Goal: Task Accomplishment & Management: Use online tool/utility

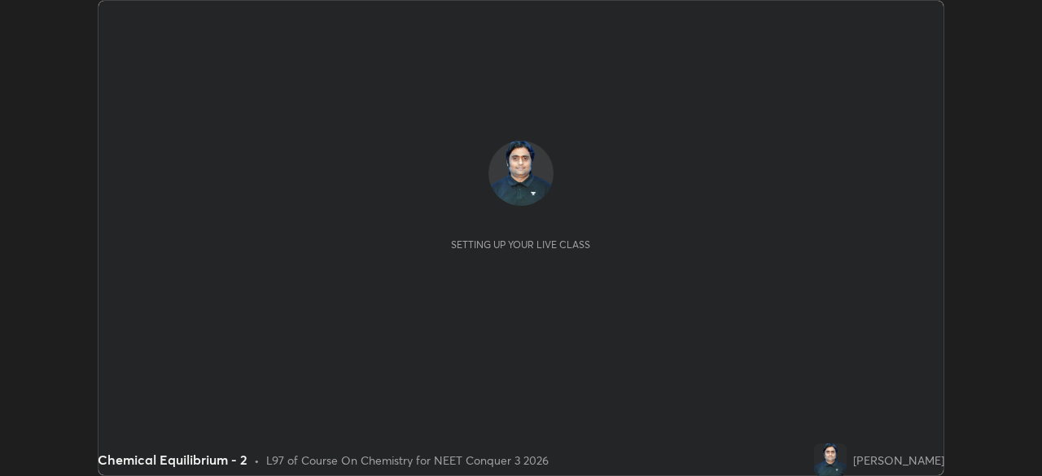
scroll to position [476, 1041]
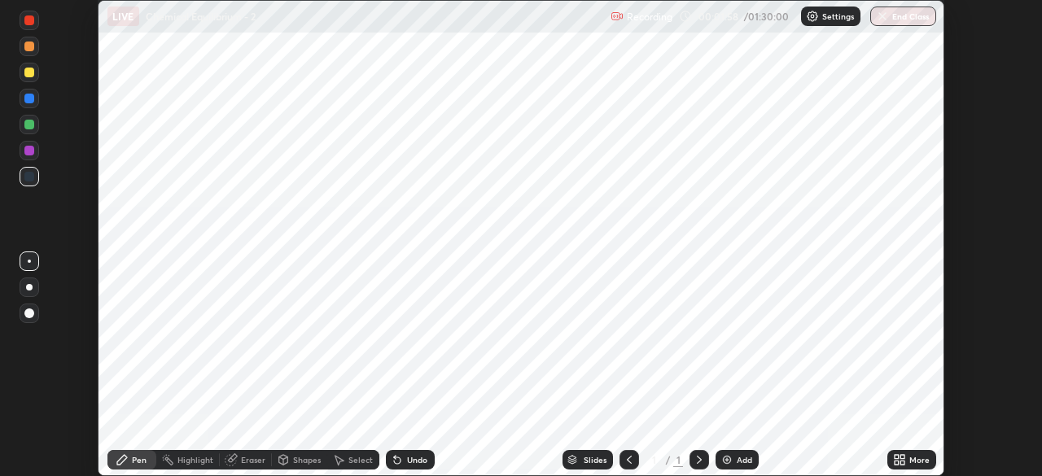
click at [969, 284] on div "Setting up your live class" at bounding box center [521, 238] width 1042 height 476
click at [973, 283] on div "Setting up your live class" at bounding box center [521, 238] width 1042 height 476
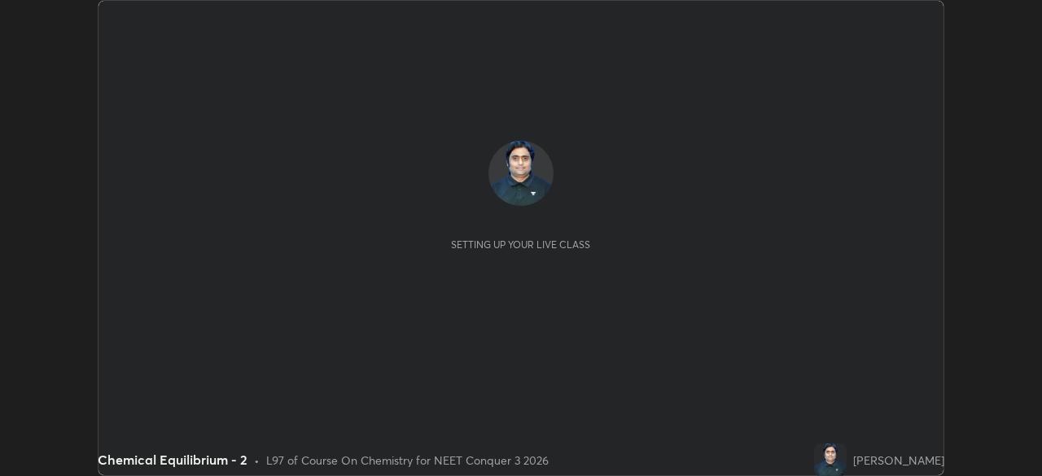
scroll to position [476, 1041]
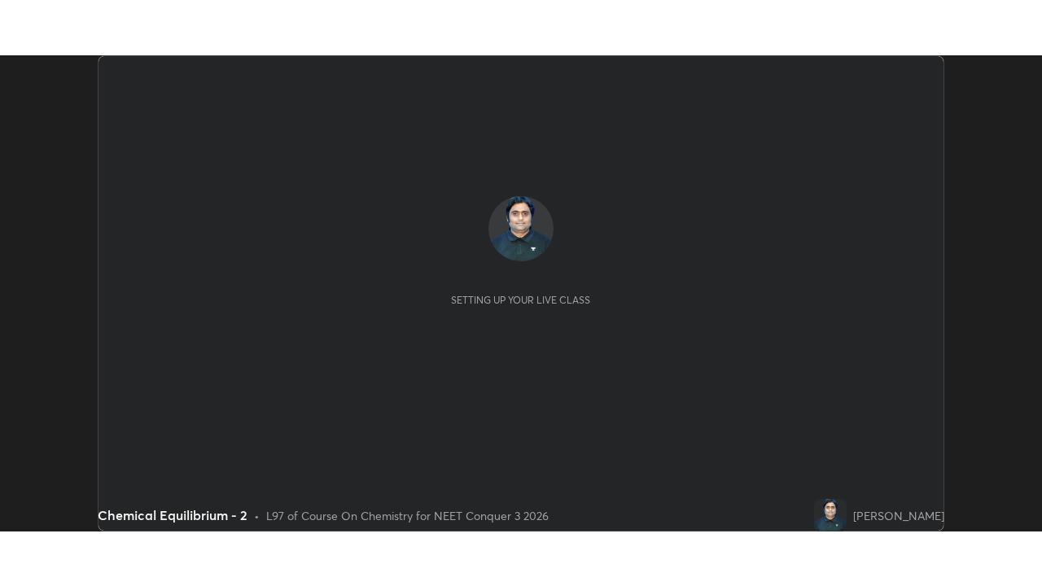
scroll to position [476, 1041]
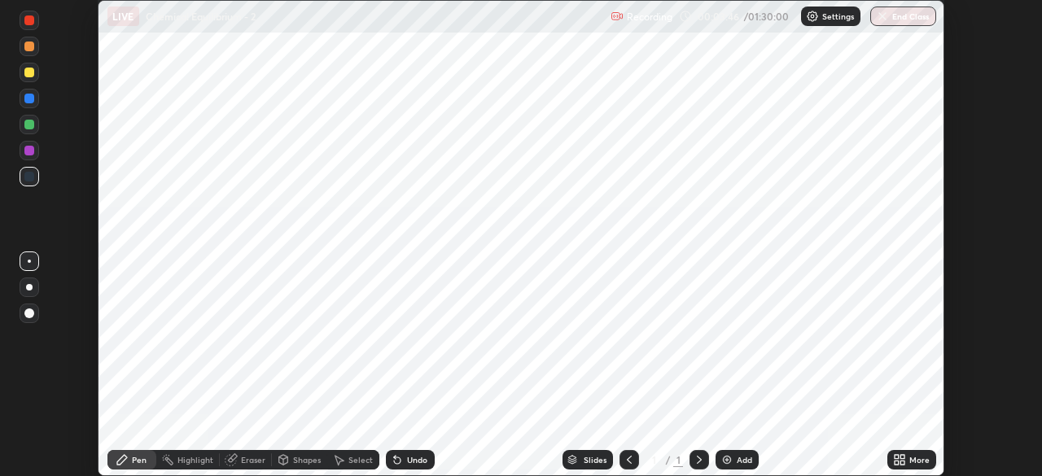
click at [728, 466] on img at bounding box center [726, 459] width 13 height 13
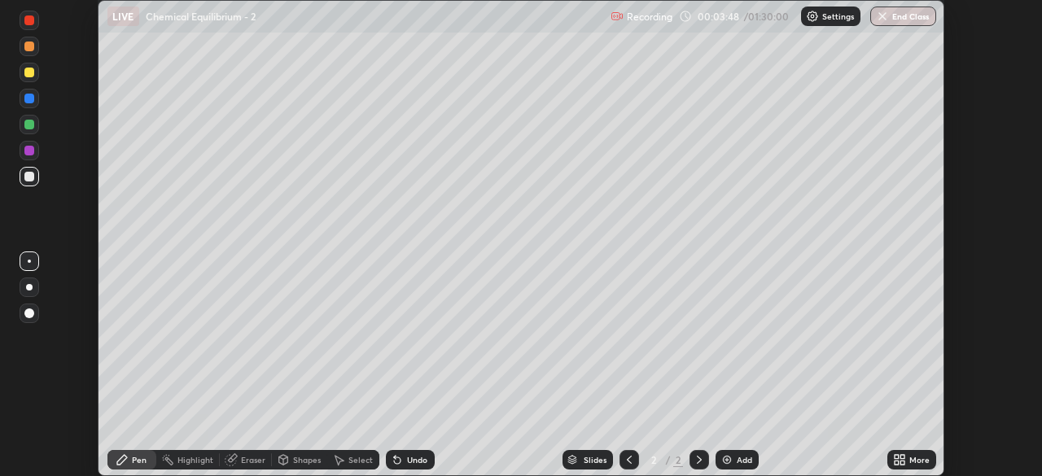
click at [729, 461] on img at bounding box center [726, 459] width 13 height 13
click at [727, 462] on img at bounding box center [726, 459] width 13 height 13
click at [722, 461] on img at bounding box center [726, 459] width 13 height 13
click at [921, 467] on div "More" at bounding box center [911, 460] width 49 height 20
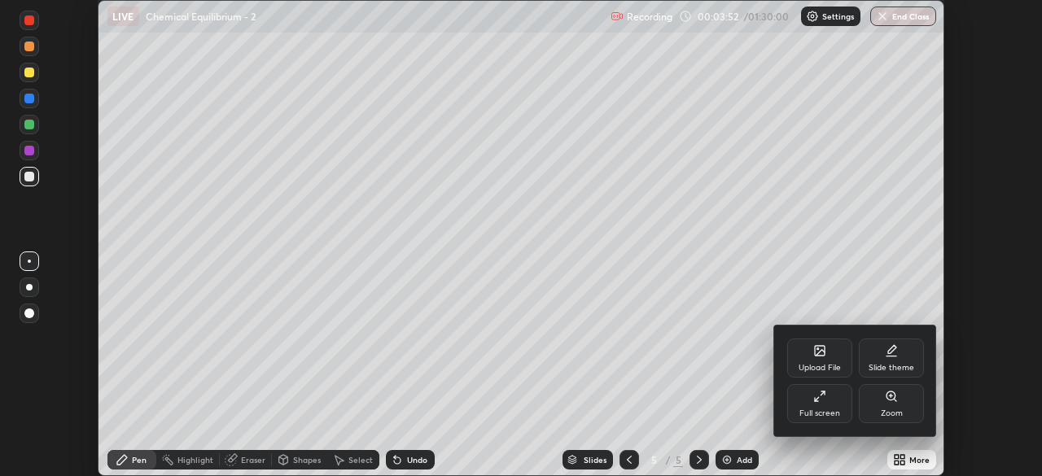
click at [835, 412] on div "Full screen" at bounding box center [819, 413] width 41 height 8
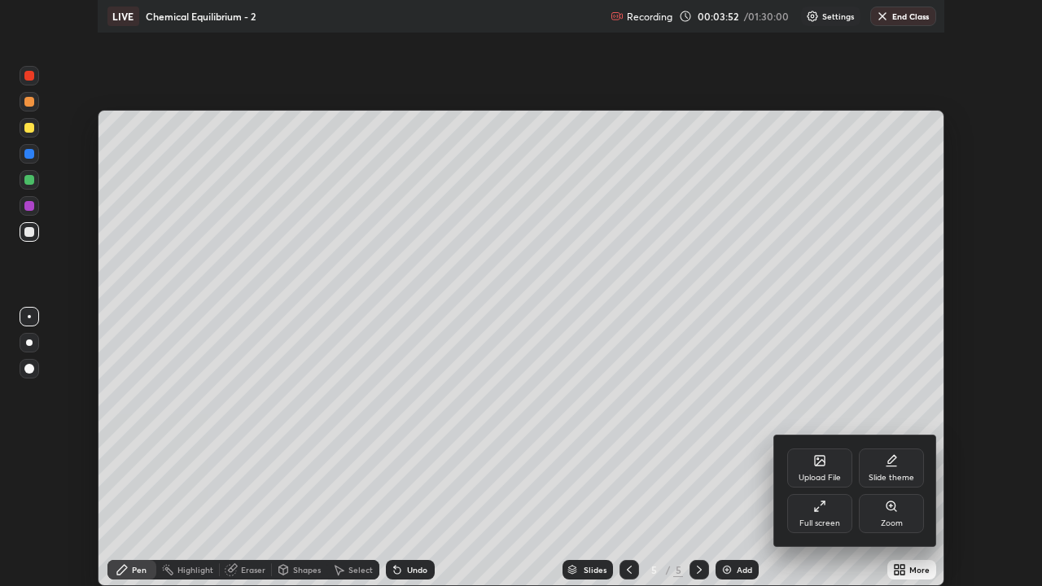
scroll to position [586, 1042]
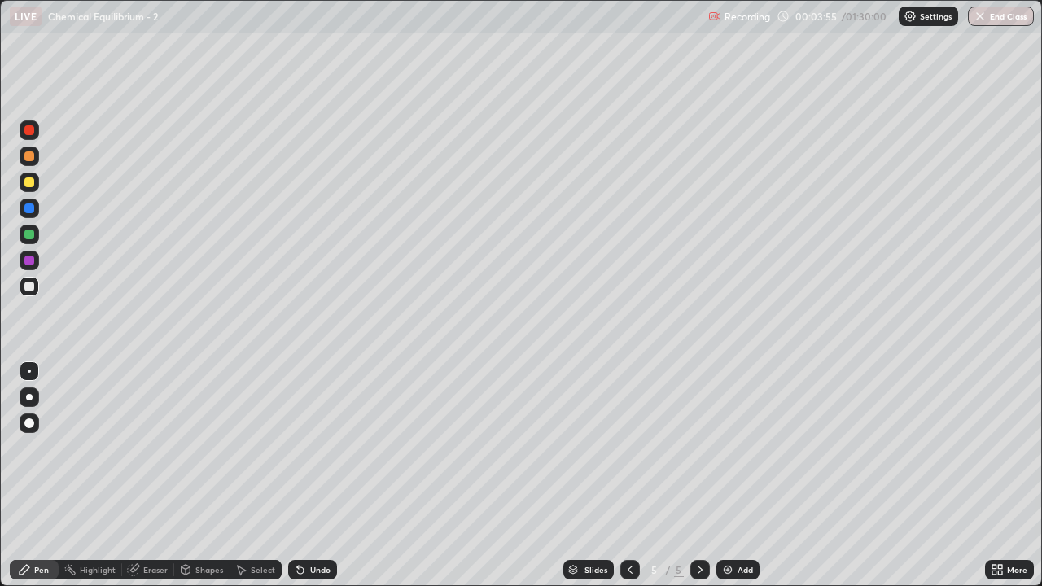
click at [728, 475] on img at bounding box center [727, 569] width 13 height 13
click at [727, 475] on img at bounding box center [727, 569] width 13 height 13
click at [726, 475] on img at bounding box center [727, 569] width 13 height 13
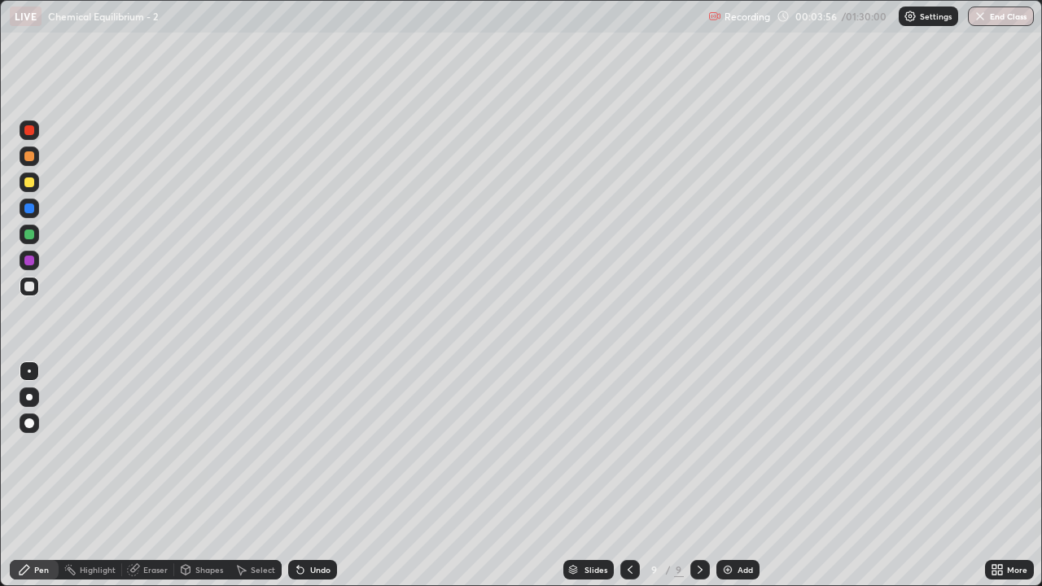
click at [724, 475] on img at bounding box center [727, 569] width 13 height 13
click at [727, 475] on img at bounding box center [727, 569] width 13 height 13
click at [728, 475] on img at bounding box center [727, 569] width 13 height 13
click at [729, 475] on img at bounding box center [727, 569] width 13 height 13
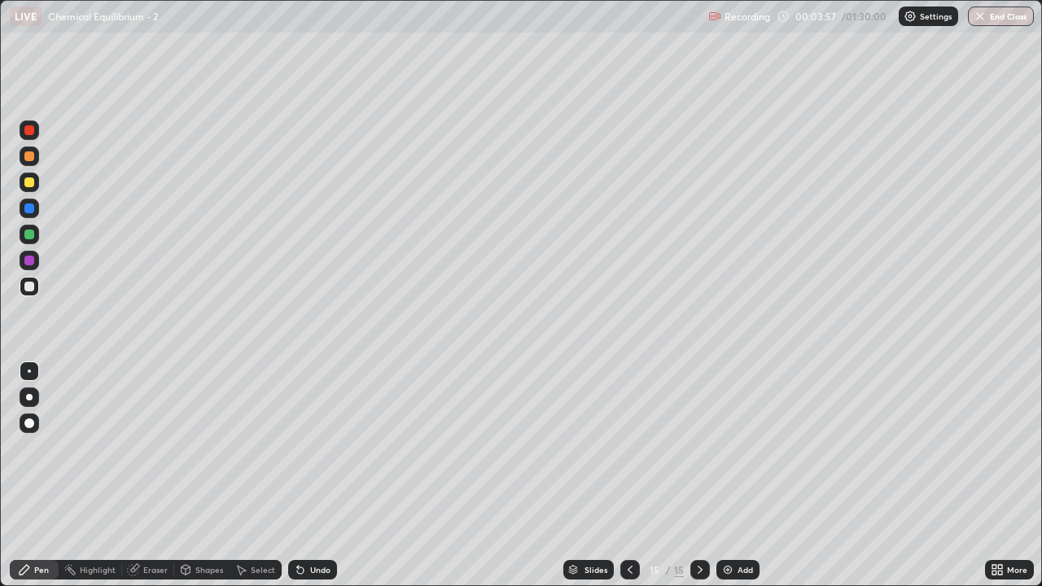
click at [730, 475] on img at bounding box center [727, 569] width 13 height 13
click at [731, 475] on img at bounding box center [727, 569] width 13 height 13
click at [730, 475] on img at bounding box center [727, 569] width 13 height 13
click at [731, 475] on img at bounding box center [727, 569] width 13 height 13
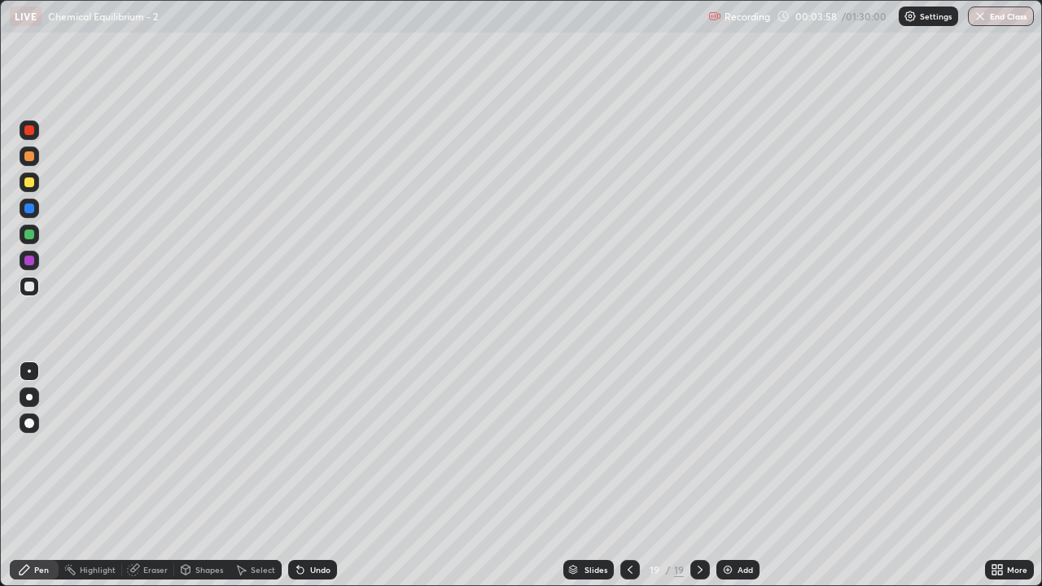
click at [731, 475] on img at bounding box center [727, 569] width 13 height 13
click at [733, 475] on div "Add" at bounding box center [737, 570] width 43 height 20
click at [728, 475] on img at bounding box center [727, 569] width 13 height 13
click at [630, 475] on icon at bounding box center [629, 569] width 13 height 13
click at [626, 475] on icon at bounding box center [629, 569] width 13 height 13
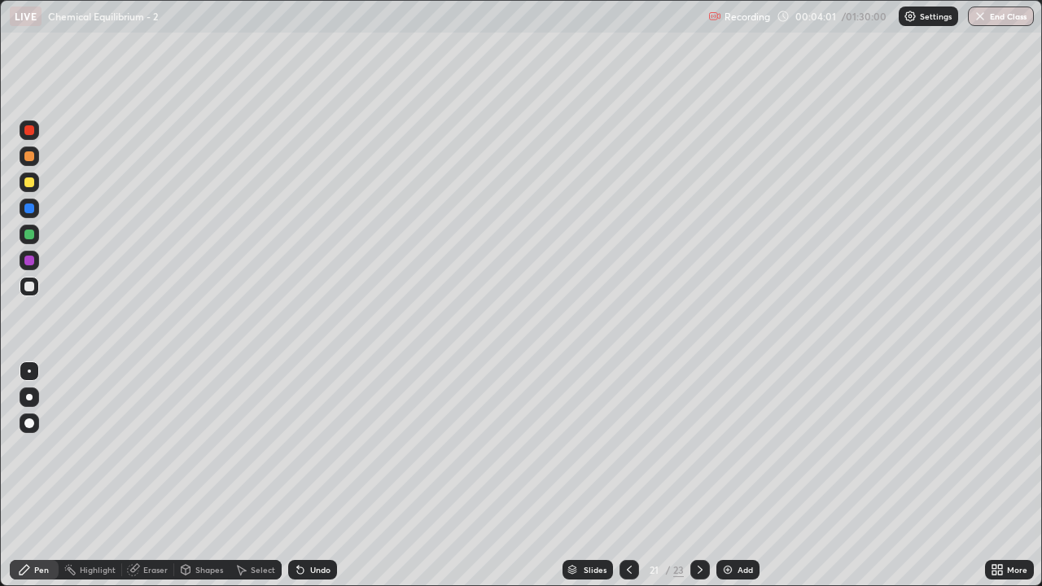
click at [625, 475] on icon at bounding box center [629, 569] width 13 height 13
click at [628, 475] on icon at bounding box center [629, 569] width 13 height 13
click at [627, 475] on icon at bounding box center [629, 569] width 13 height 13
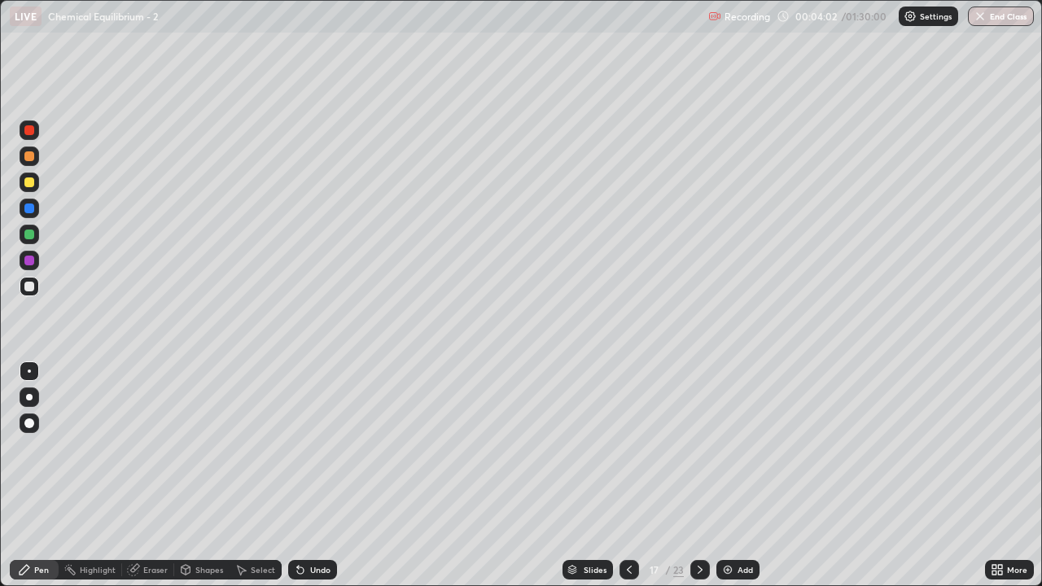
click at [627, 475] on icon at bounding box center [629, 570] width 5 height 8
click at [625, 475] on icon at bounding box center [629, 569] width 13 height 13
click at [628, 475] on icon at bounding box center [629, 569] width 13 height 13
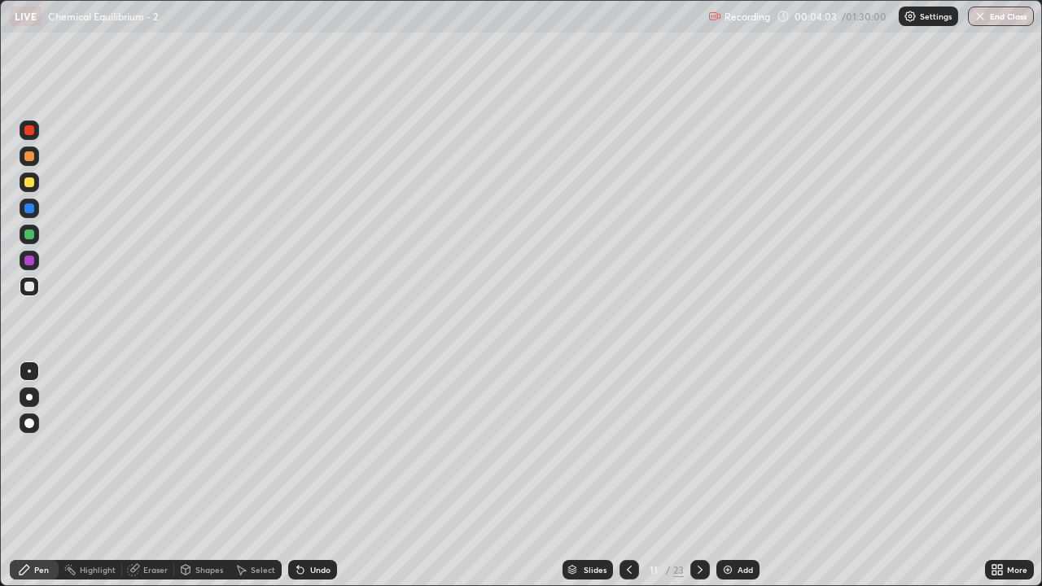
click at [628, 475] on icon at bounding box center [629, 569] width 13 height 13
click at [625, 475] on icon at bounding box center [629, 569] width 13 height 13
click at [628, 475] on icon at bounding box center [629, 569] width 13 height 13
click at [627, 475] on icon at bounding box center [629, 569] width 13 height 13
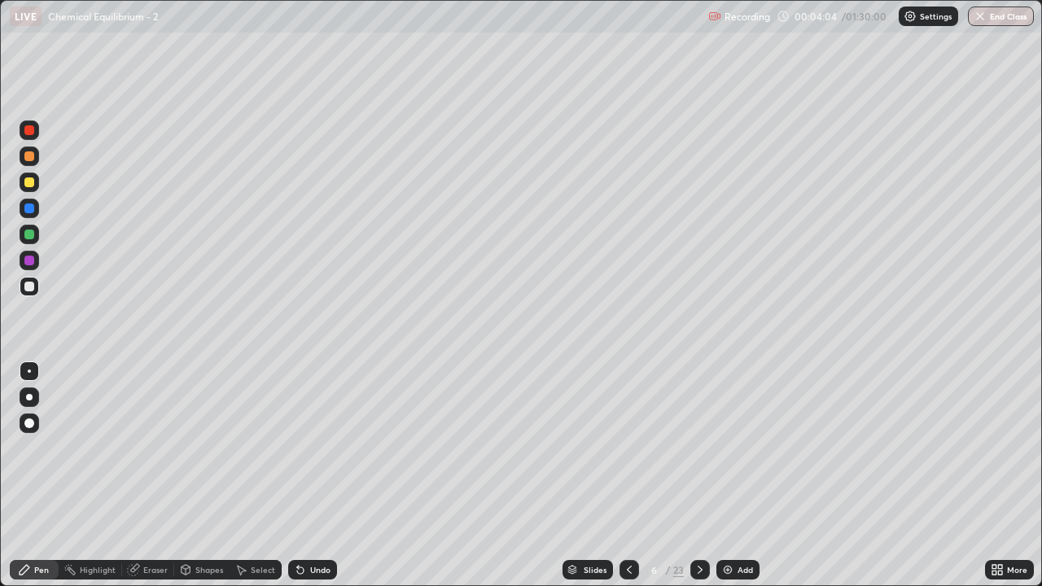
click at [628, 475] on icon at bounding box center [629, 569] width 13 height 13
click at [29, 397] on div at bounding box center [29, 397] width 7 height 7
click at [26, 288] on div at bounding box center [29, 287] width 10 height 10
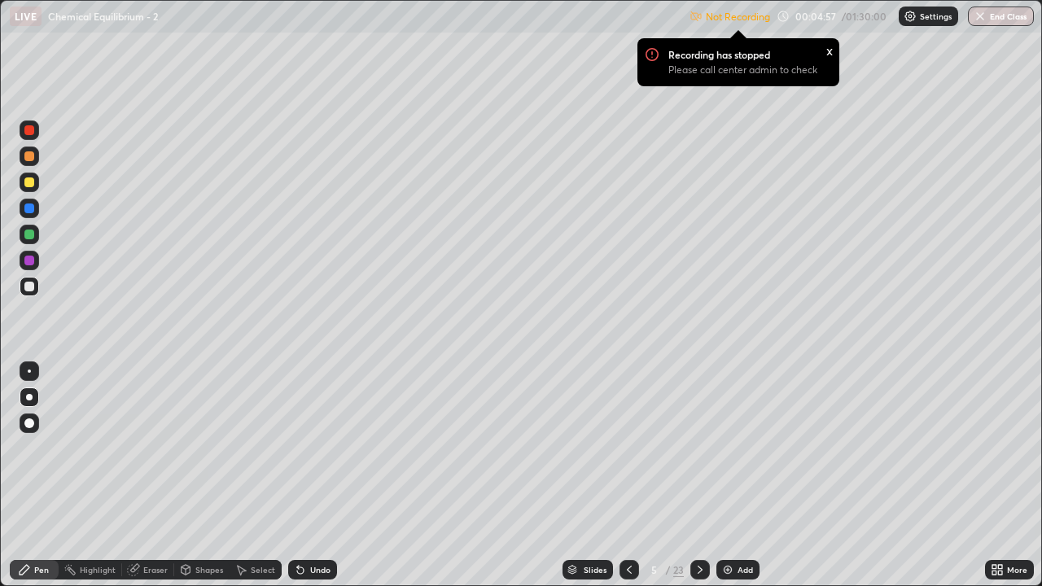
click at [29, 397] on div at bounding box center [29, 397] width 7 height 7
click at [935, 20] on p "Settings" at bounding box center [936, 16] width 32 height 8
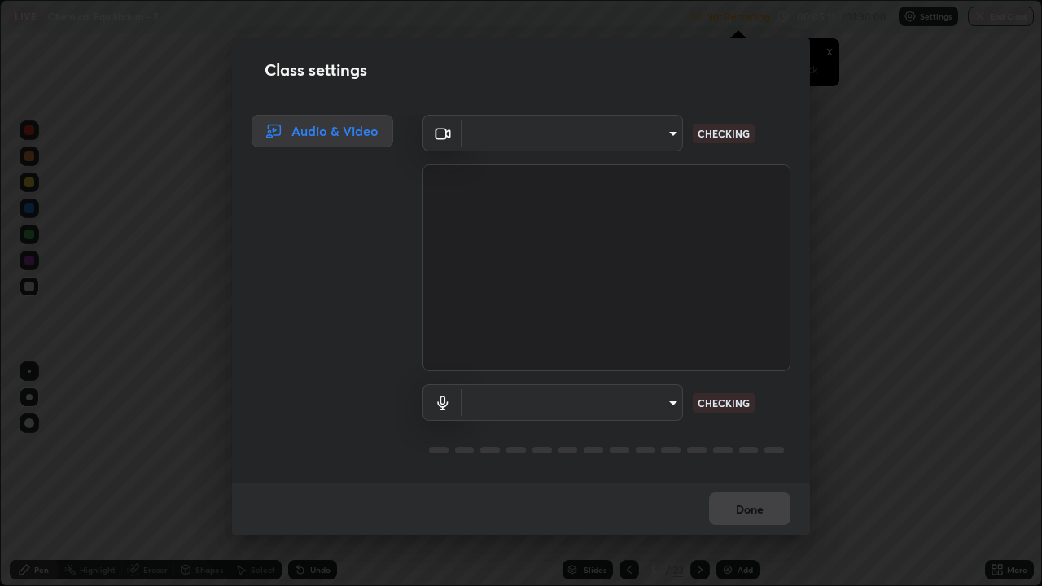
type input "e5f32b9a37d83756d2696e8423a1893a7de7eefef83412cf73fe4da3c4688103"
type input "f68c9ba91903ac9ba75504d23ca0c3c26111123a2a7878351e435c492be87537"
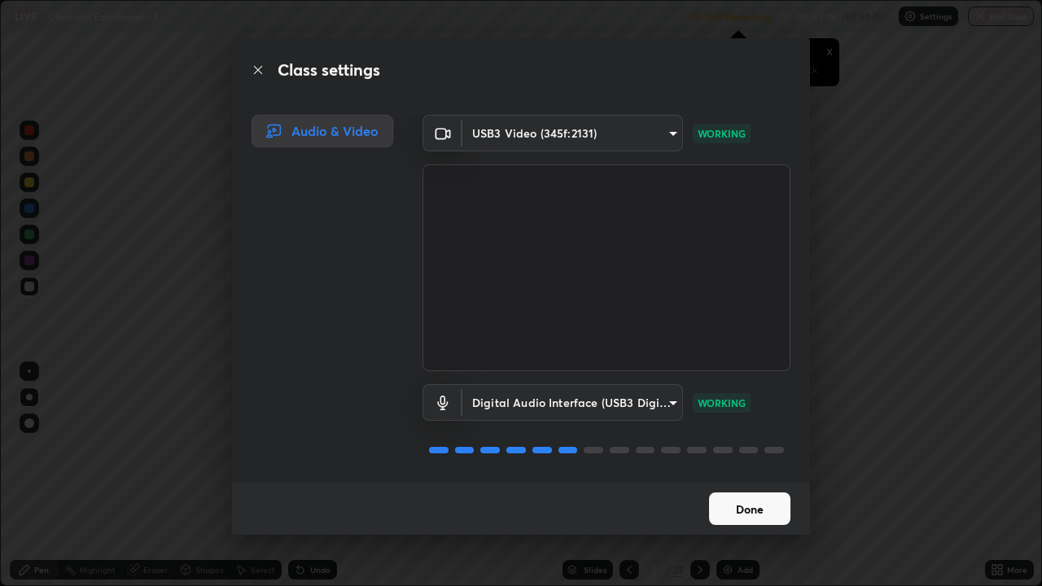
click at [754, 475] on button "Done" at bounding box center [749, 508] width 81 height 33
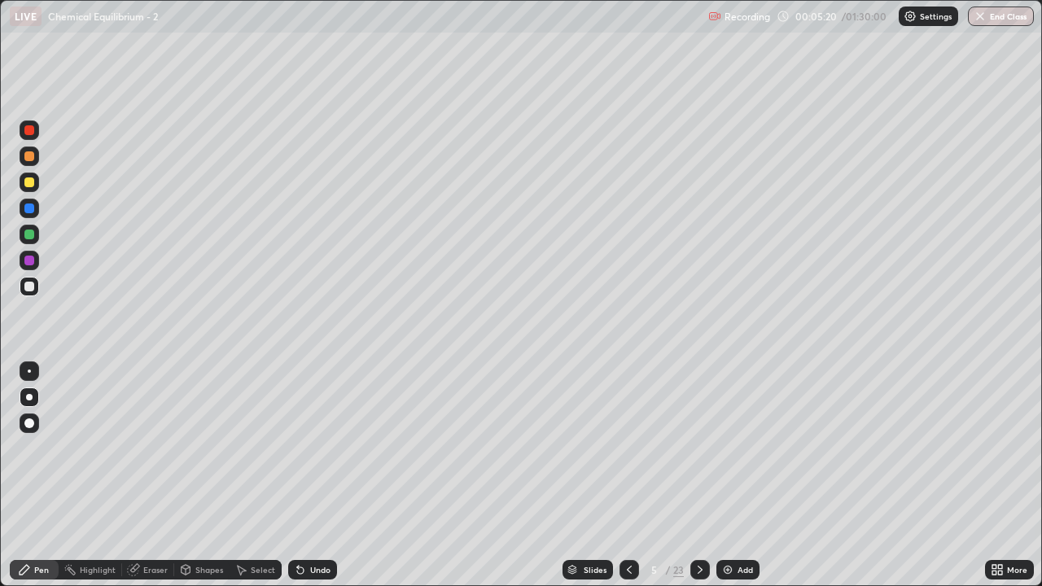
click at [44, 475] on div "Pen" at bounding box center [41, 570] width 15 height 8
click at [160, 475] on div "Eraser" at bounding box center [155, 570] width 24 height 8
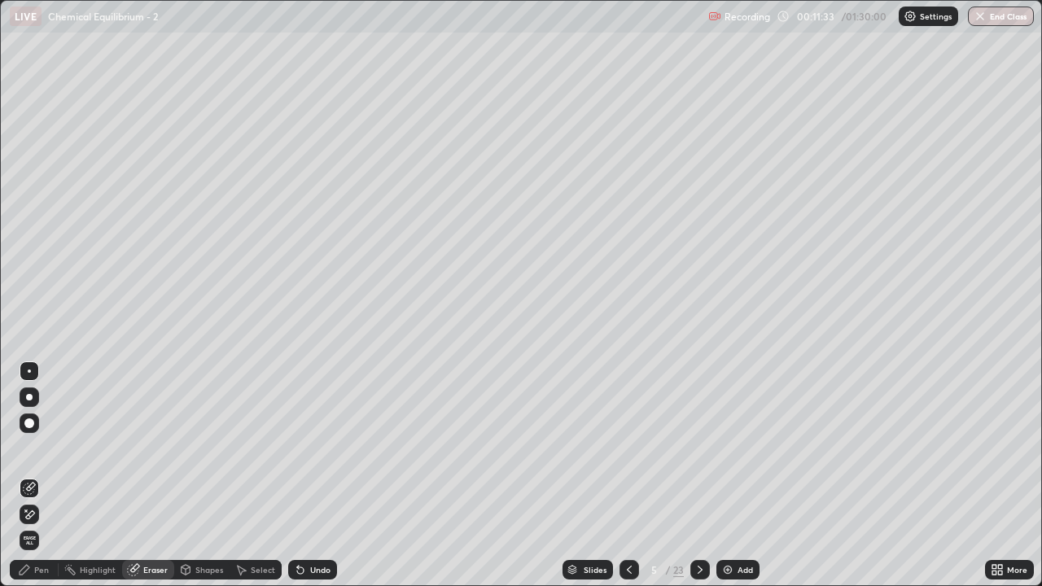
click at [48, 475] on div "Pen" at bounding box center [41, 570] width 15 height 8
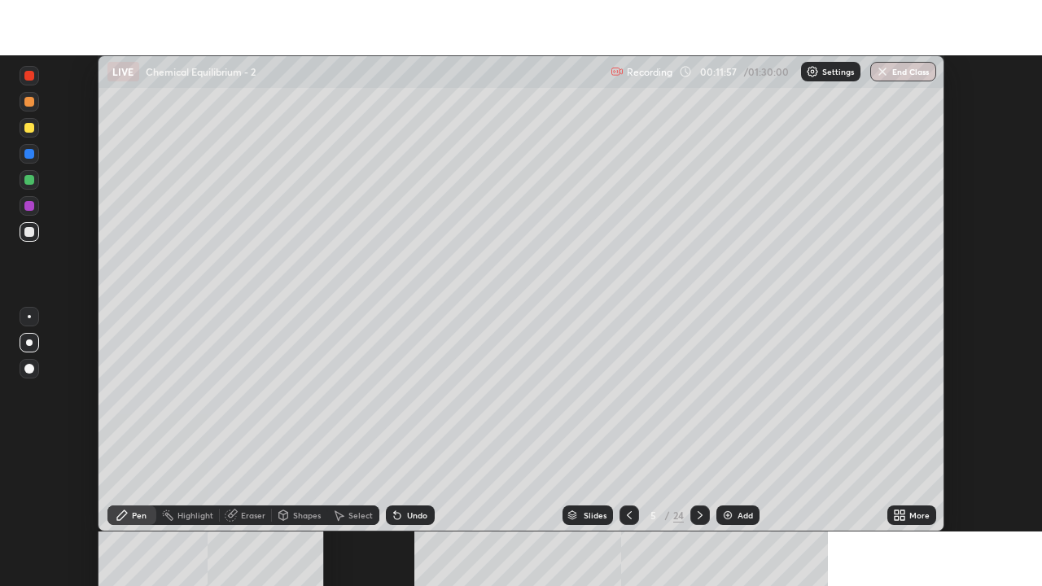
scroll to position [476, 1042]
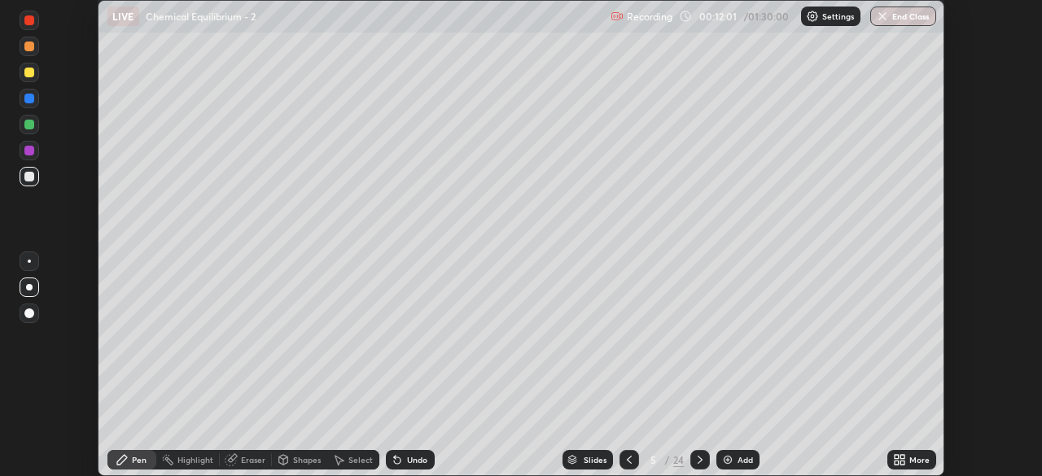
click at [912, 464] on div "More" at bounding box center [919, 460] width 20 height 8
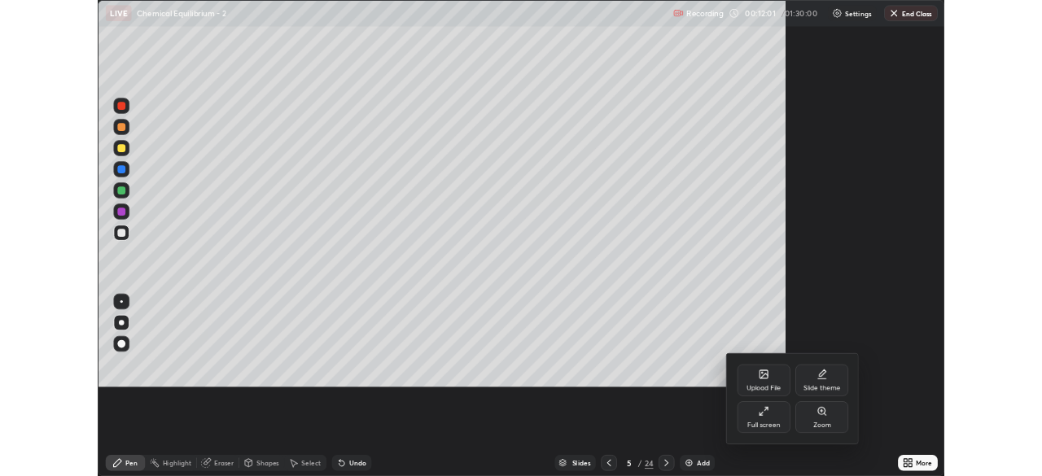
scroll to position [586, 1042]
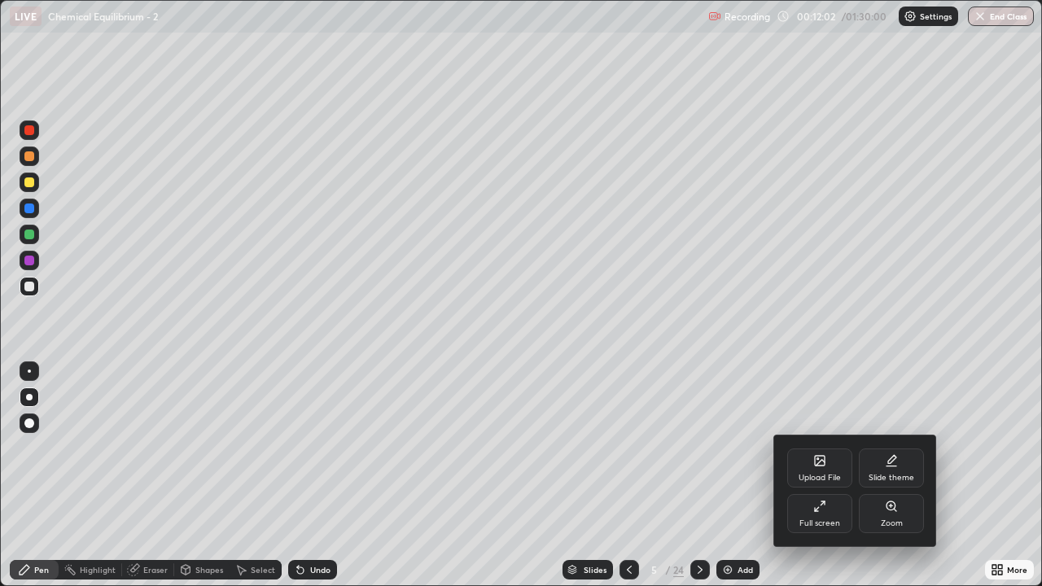
click at [821, 475] on div "Full screen" at bounding box center [819, 523] width 41 height 8
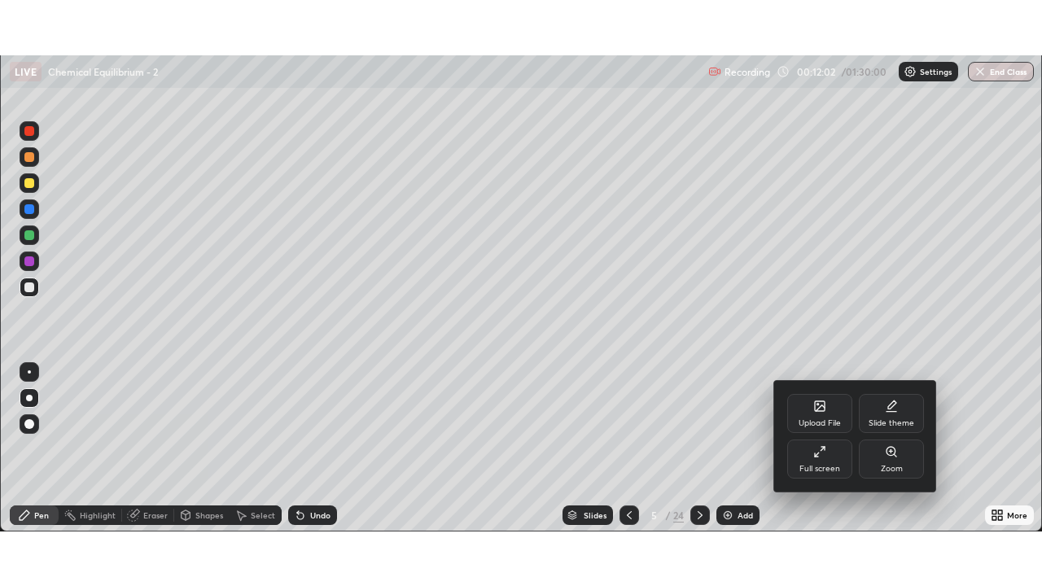
scroll to position [80919, 80354]
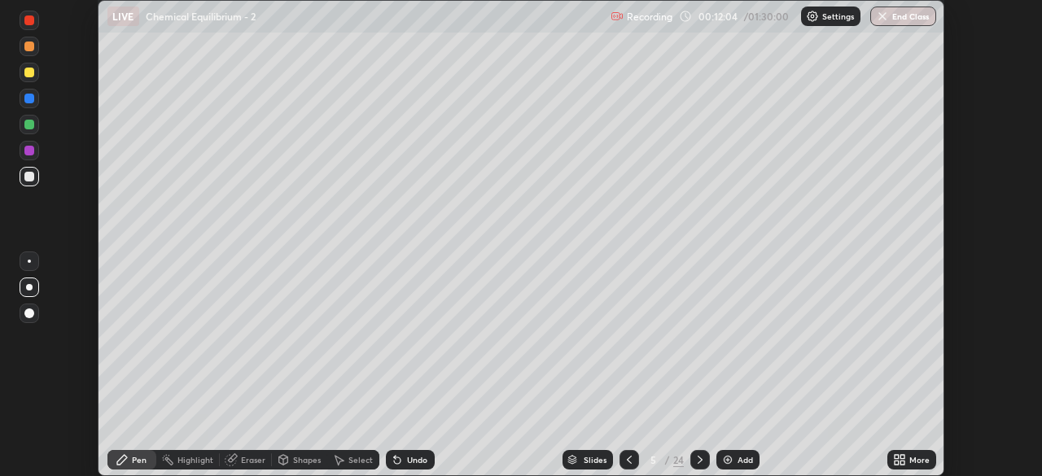
click at [914, 464] on div "More" at bounding box center [919, 460] width 20 height 8
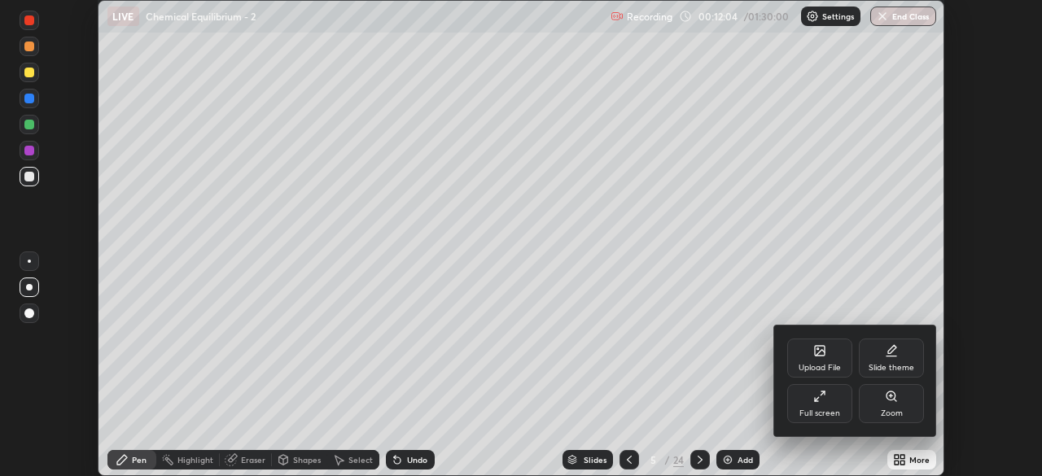
click at [819, 413] on div "Full screen" at bounding box center [819, 413] width 41 height 8
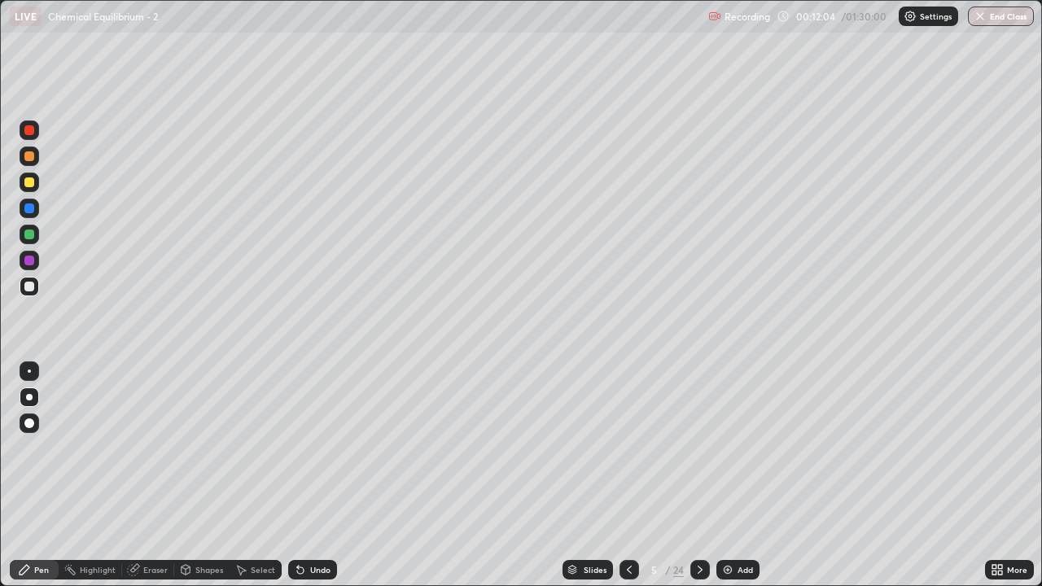
scroll to position [586, 1042]
click at [156, 475] on div "Eraser" at bounding box center [155, 570] width 24 height 8
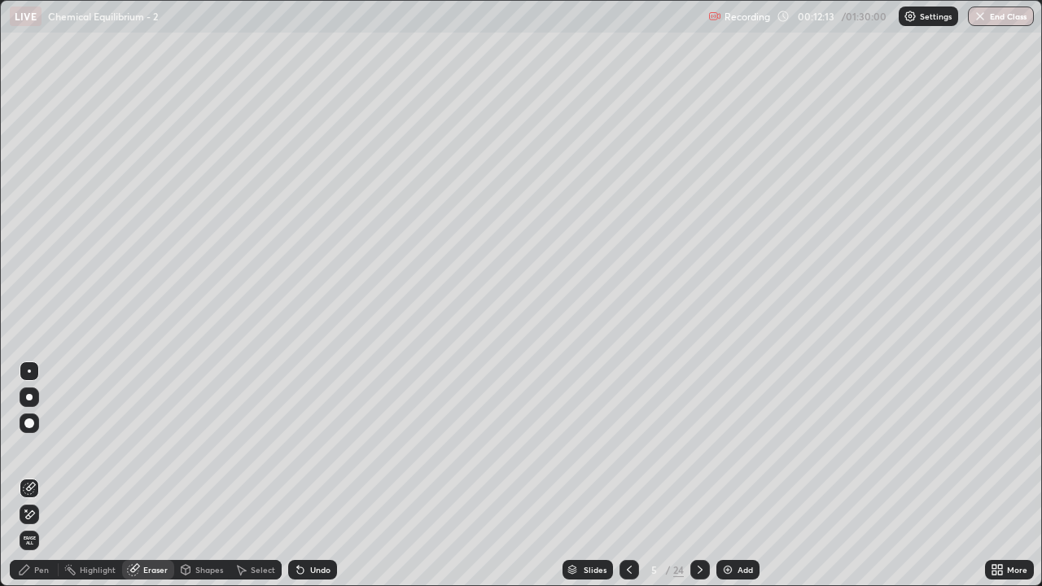
click at [39, 475] on div "Pen" at bounding box center [34, 570] width 49 height 20
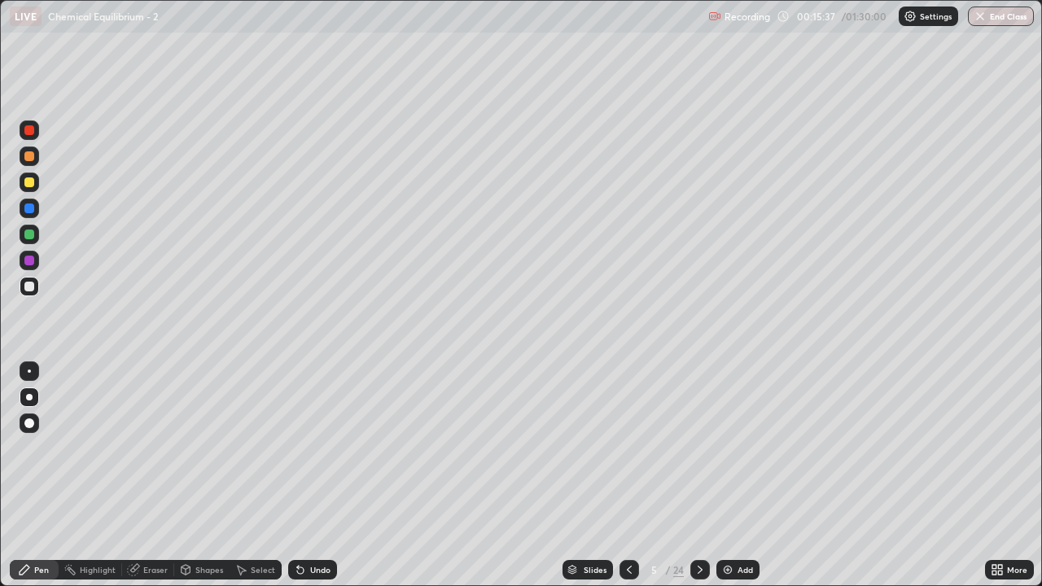
click at [154, 475] on div "Eraser" at bounding box center [155, 570] width 24 height 8
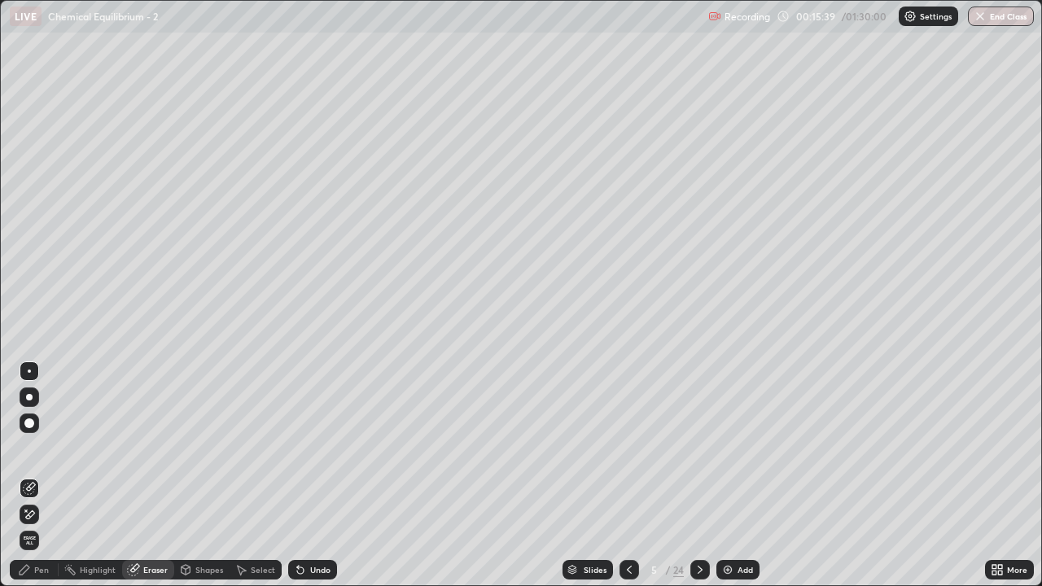
click at [43, 475] on div "Pen" at bounding box center [34, 570] width 49 height 20
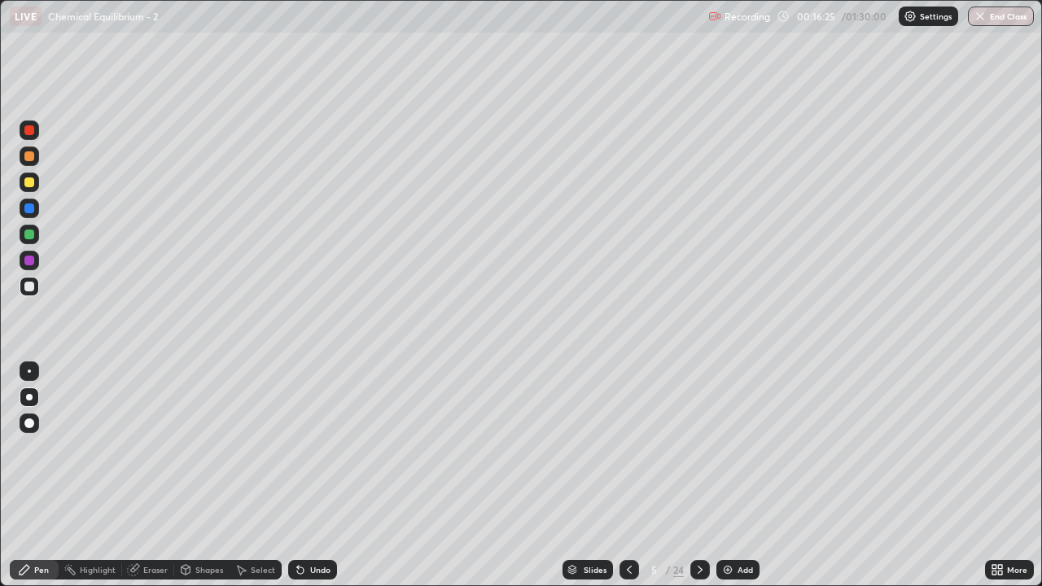
click at [701, 475] on icon at bounding box center [699, 569] width 13 height 13
click at [627, 475] on icon at bounding box center [629, 570] width 5 height 8
click at [700, 475] on icon at bounding box center [699, 569] width 13 height 13
click at [628, 475] on icon at bounding box center [629, 569] width 13 height 13
click at [697, 475] on icon at bounding box center [699, 569] width 13 height 13
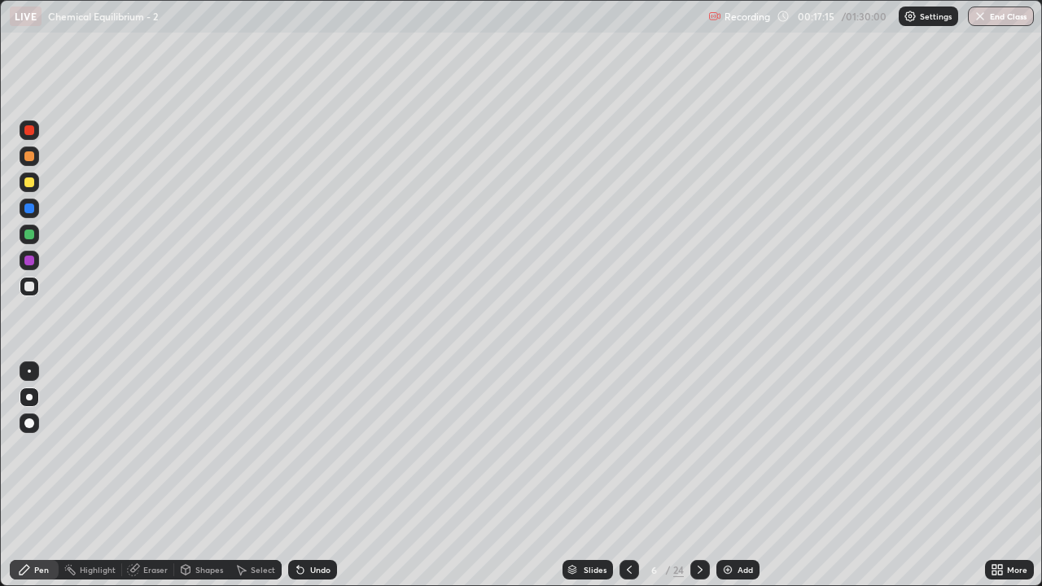
click at [628, 475] on icon at bounding box center [629, 569] width 13 height 13
click at [698, 475] on icon at bounding box center [699, 569] width 13 height 13
click at [628, 475] on icon at bounding box center [629, 569] width 13 height 13
click at [696, 475] on icon at bounding box center [699, 569] width 13 height 13
click at [628, 475] on icon at bounding box center [629, 569] width 13 height 13
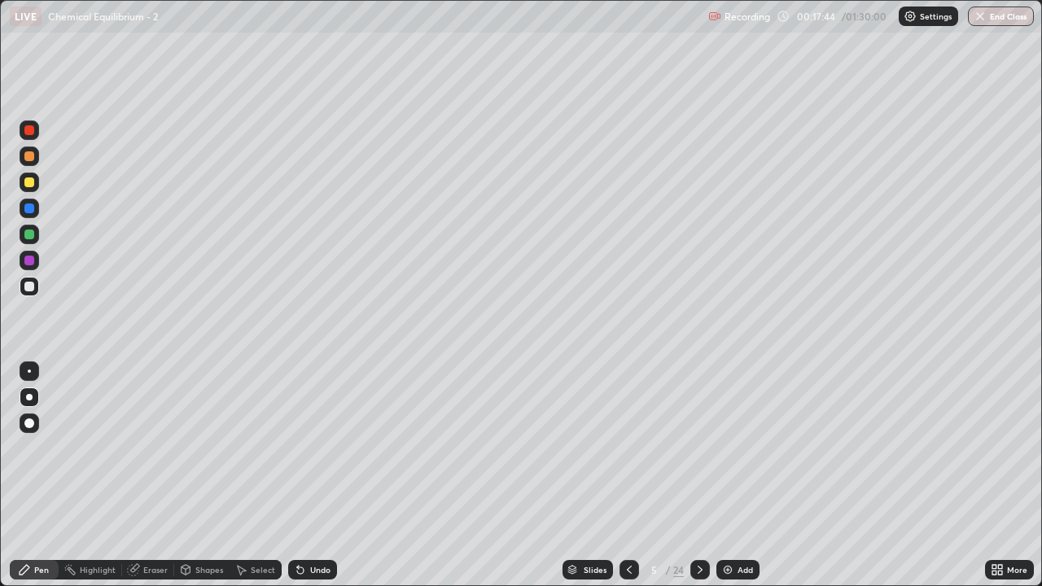
click at [698, 475] on icon at bounding box center [699, 569] width 13 height 13
click at [627, 475] on icon at bounding box center [629, 570] width 5 height 8
click at [700, 475] on icon at bounding box center [699, 569] width 13 height 13
click at [628, 475] on icon at bounding box center [629, 569] width 13 height 13
click at [697, 475] on icon at bounding box center [699, 569] width 13 height 13
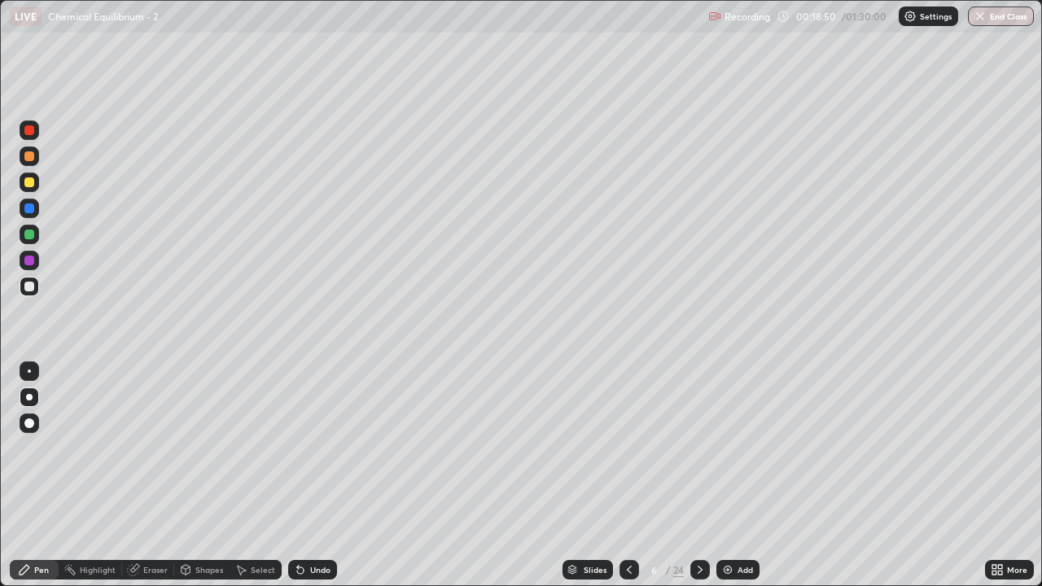
click at [628, 475] on icon at bounding box center [629, 569] width 13 height 13
click at [700, 475] on div at bounding box center [700, 570] width 20 height 20
click at [632, 475] on div at bounding box center [629, 570] width 20 height 20
click at [701, 475] on icon at bounding box center [699, 569] width 13 height 13
click at [700, 475] on icon at bounding box center [699, 569] width 13 height 13
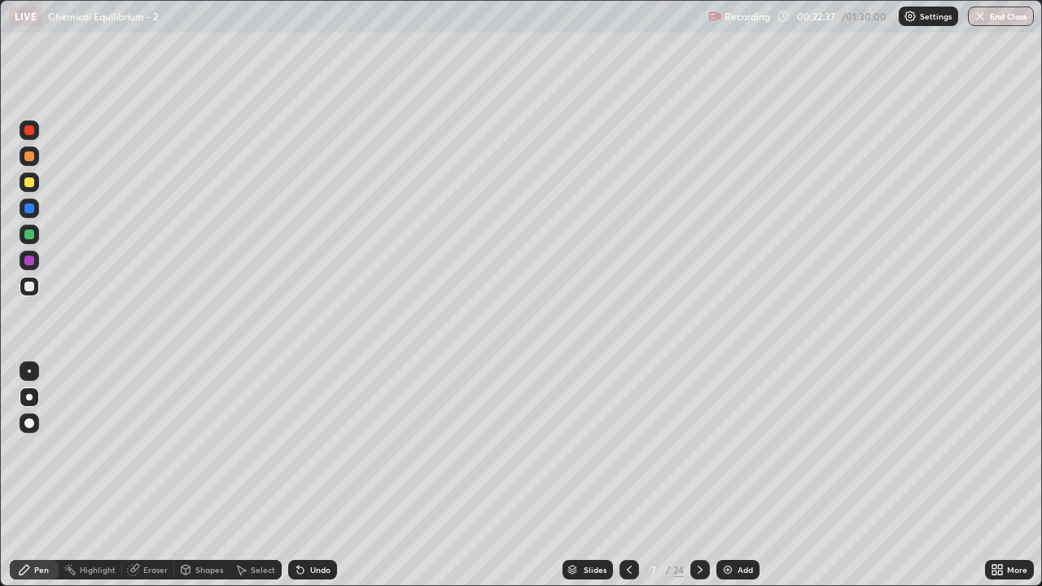
click at [699, 475] on icon at bounding box center [700, 570] width 5 height 8
click at [632, 475] on icon at bounding box center [629, 569] width 13 height 13
click at [699, 475] on icon at bounding box center [699, 569] width 13 height 13
click at [628, 475] on icon at bounding box center [629, 569] width 13 height 13
click at [700, 475] on icon at bounding box center [700, 570] width 5 height 8
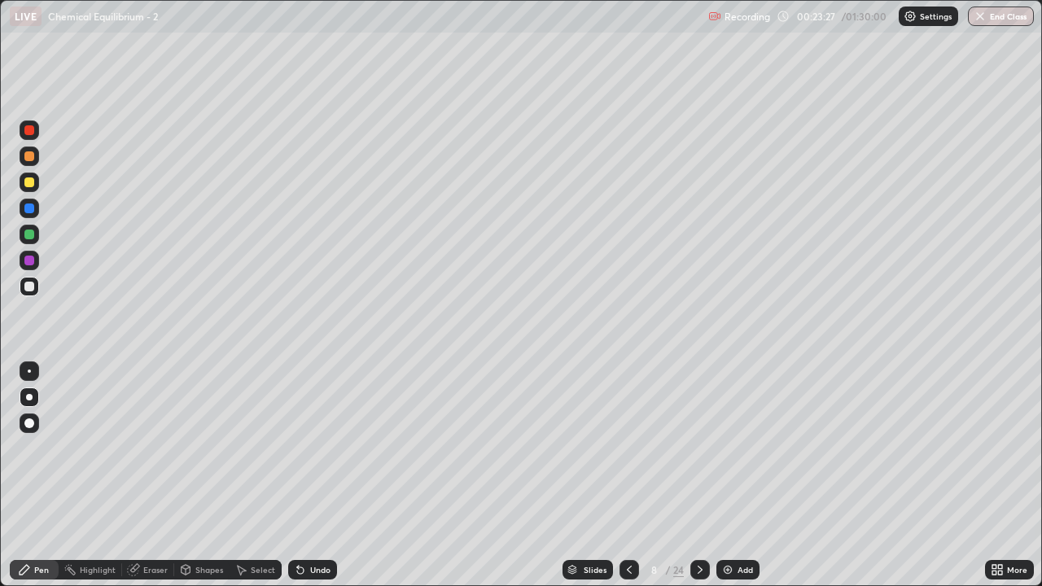
click at [625, 475] on icon at bounding box center [629, 569] width 13 height 13
click at [697, 475] on icon at bounding box center [699, 569] width 13 height 13
click at [628, 475] on icon at bounding box center [629, 569] width 13 height 13
click at [698, 475] on icon at bounding box center [699, 569] width 13 height 13
click at [700, 475] on icon at bounding box center [699, 569] width 13 height 13
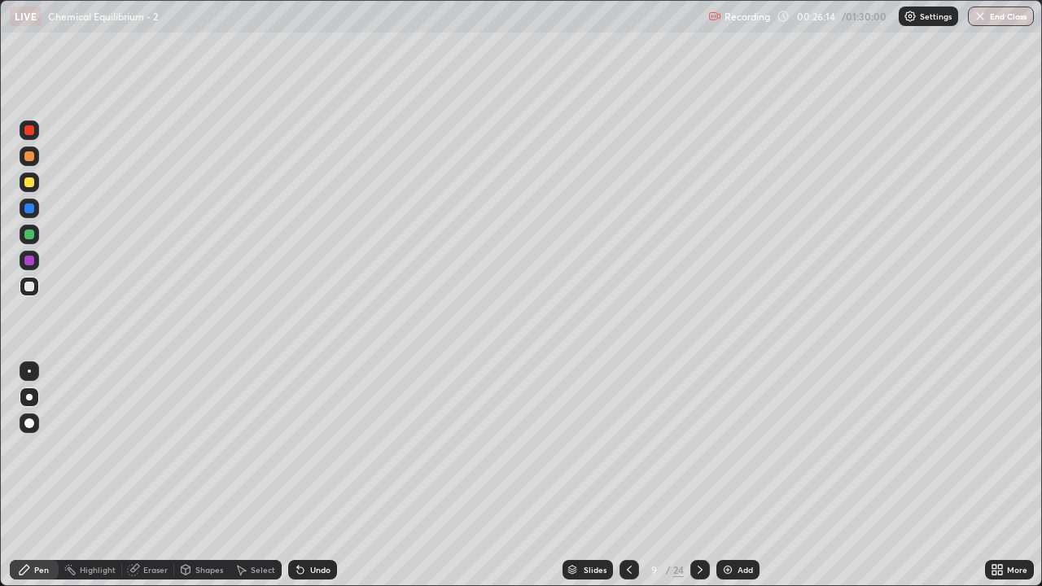
click at [157, 475] on div "Eraser" at bounding box center [155, 570] width 24 height 8
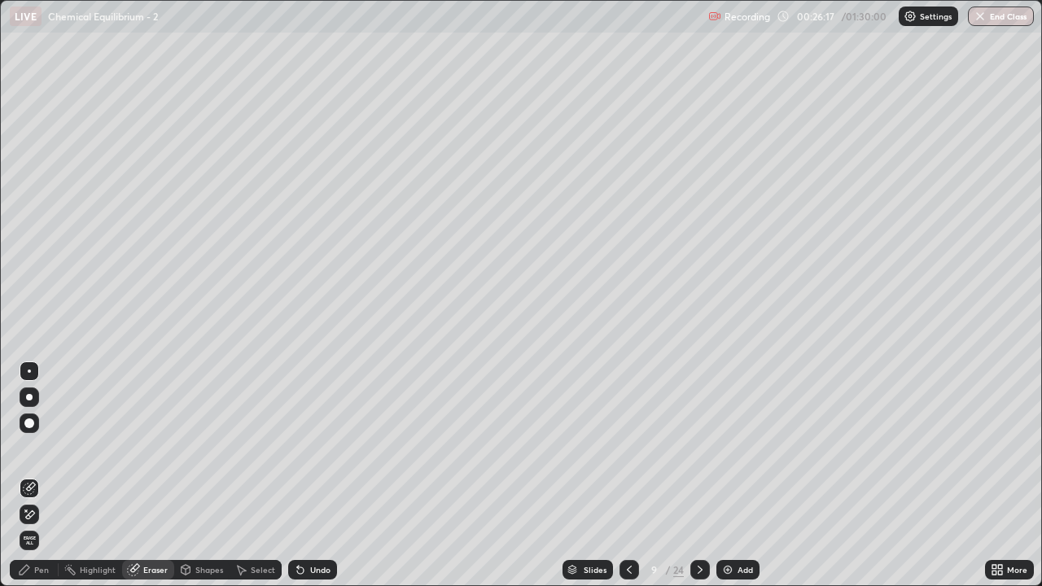
click at [42, 475] on div "Pen" at bounding box center [41, 570] width 15 height 8
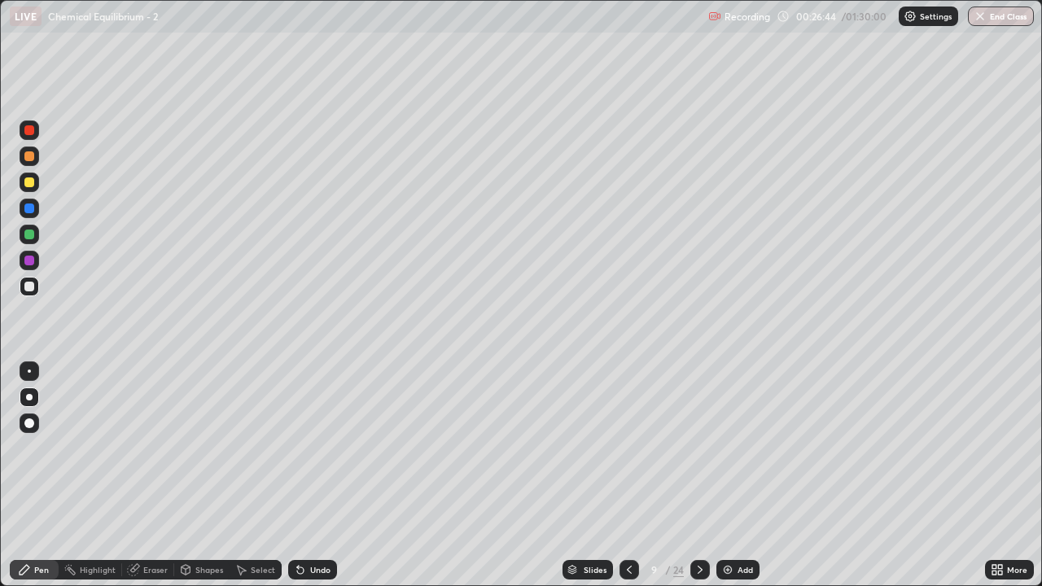
click at [698, 475] on icon at bounding box center [699, 569] width 13 height 13
click at [150, 475] on div "Eraser" at bounding box center [148, 570] width 52 height 20
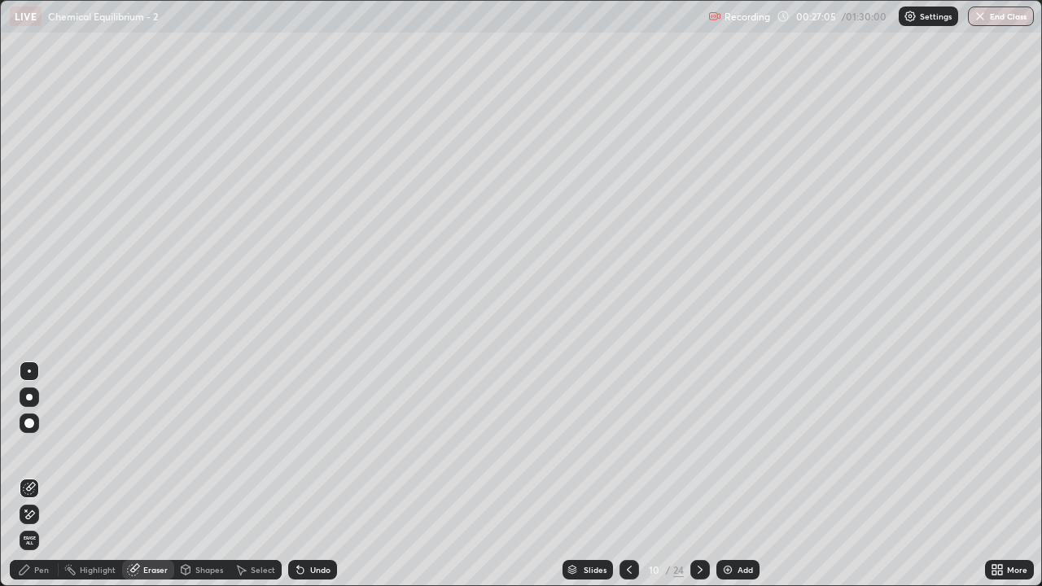
click at [45, 475] on div "Pen" at bounding box center [41, 570] width 15 height 8
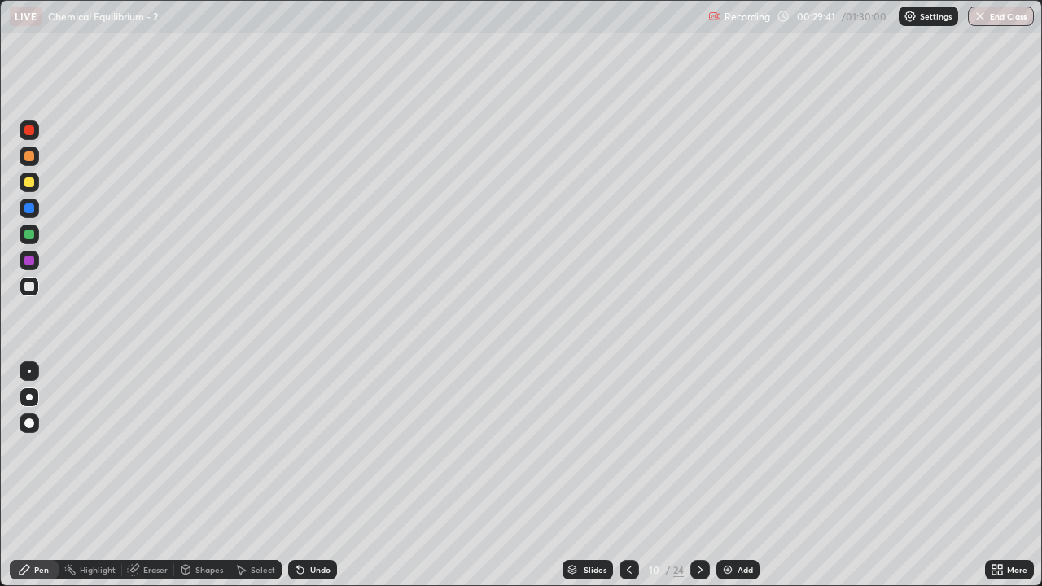
click at [152, 475] on div "Eraser" at bounding box center [155, 570] width 24 height 8
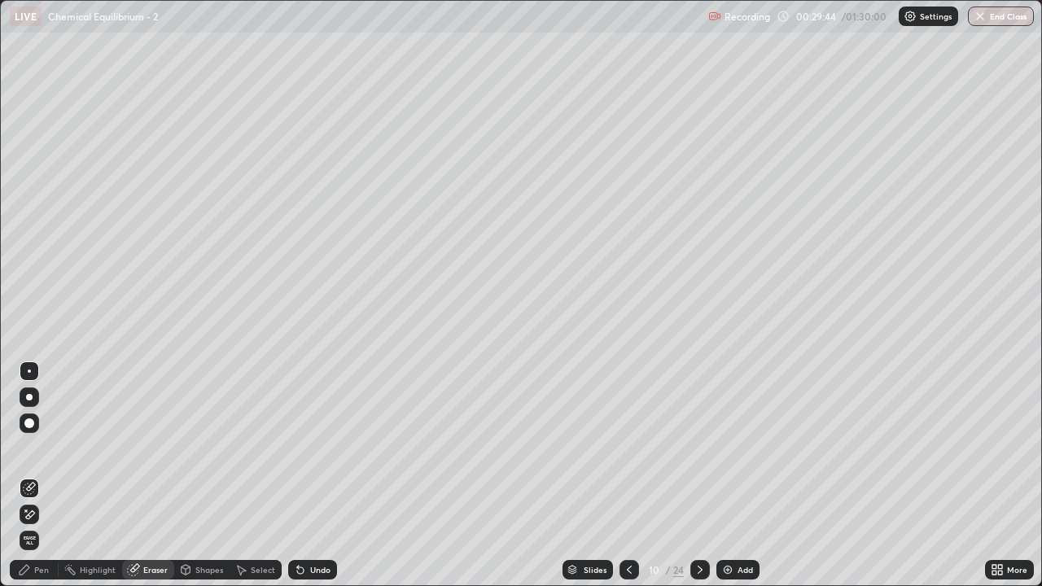
click at [42, 475] on div "Pen" at bounding box center [34, 570] width 49 height 20
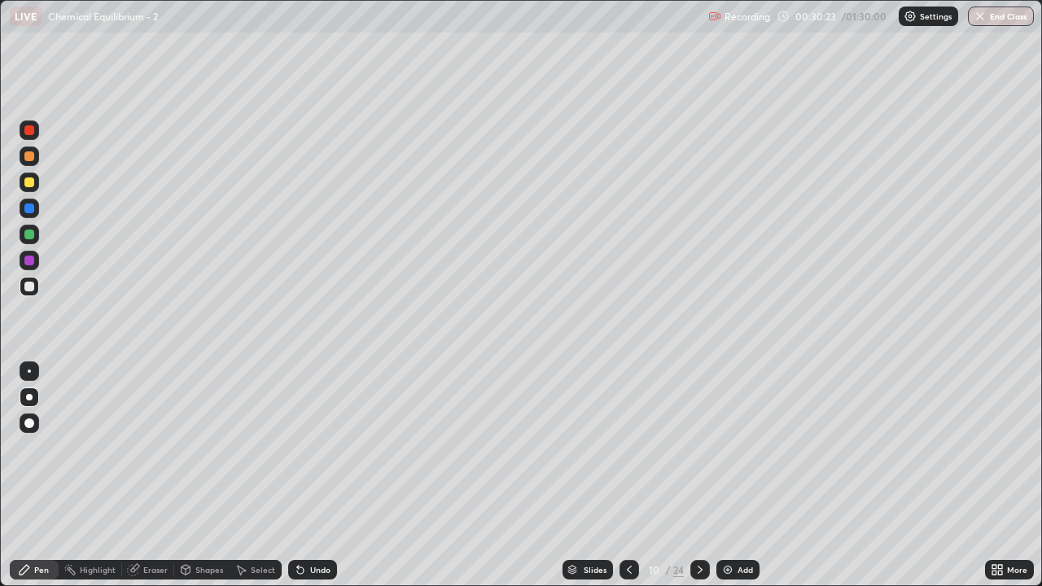
click at [700, 475] on icon at bounding box center [699, 569] width 13 height 13
click at [627, 475] on div at bounding box center [629, 569] width 20 height 33
click at [29, 189] on div at bounding box center [30, 183] width 20 height 20
click at [698, 475] on icon at bounding box center [699, 569] width 13 height 13
click at [623, 475] on icon at bounding box center [629, 569] width 13 height 13
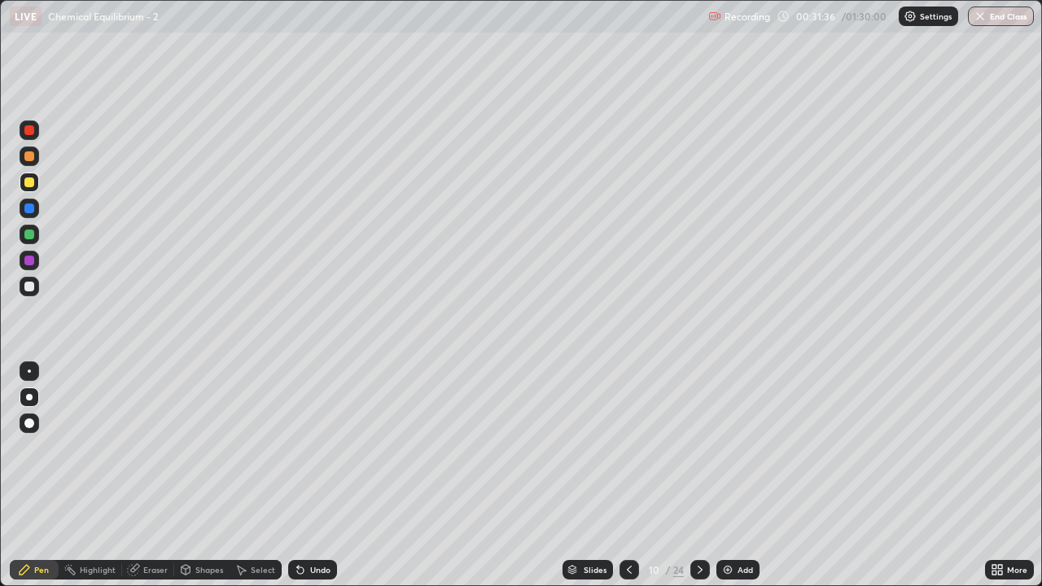
click at [698, 475] on icon at bounding box center [699, 569] width 13 height 13
click at [628, 475] on icon at bounding box center [629, 569] width 13 height 13
click at [698, 475] on icon at bounding box center [699, 569] width 13 height 13
click at [625, 475] on icon at bounding box center [629, 569] width 13 height 13
click at [700, 475] on icon at bounding box center [700, 570] width 5 height 8
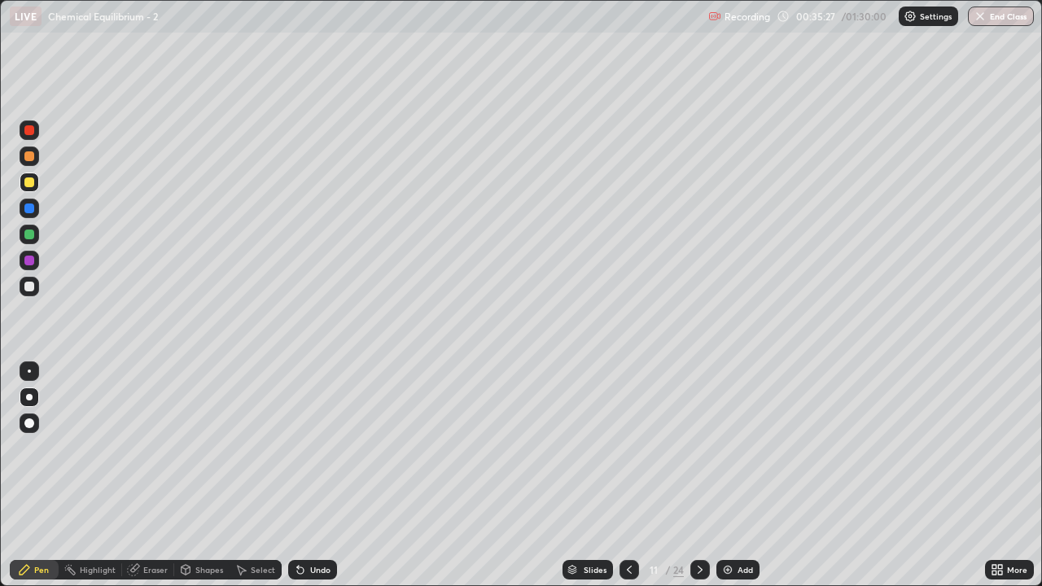
click at [698, 475] on icon at bounding box center [699, 569] width 13 height 13
click at [698, 475] on icon at bounding box center [700, 570] width 5 height 8
click at [29, 289] on div at bounding box center [29, 287] width 10 height 10
click at [701, 475] on icon at bounding box center [699, 569] width 13 height 13
click at [628, 475] on icon at bounding box center [629, 569] width 13 height 13
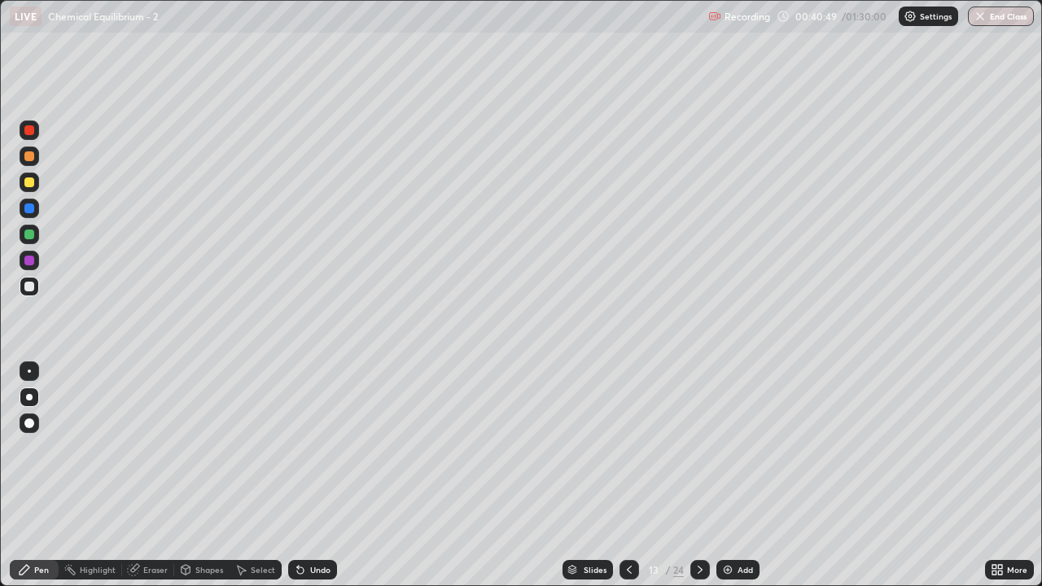
click at [698, 475] on icon at bounding box center [699, 569] width 13 height 13
click at [629, 475] on icon at bounding box center [629, 570] width 5 height 8
click at [698, 475] on icon at bounding box center [699, 569] width 13 height 13
click at [628, 475] on icon at bounding box center [629, 569] width 13 height 13
click at [698, 475] on icon at bounding box center [699, 569] width 13 height 13
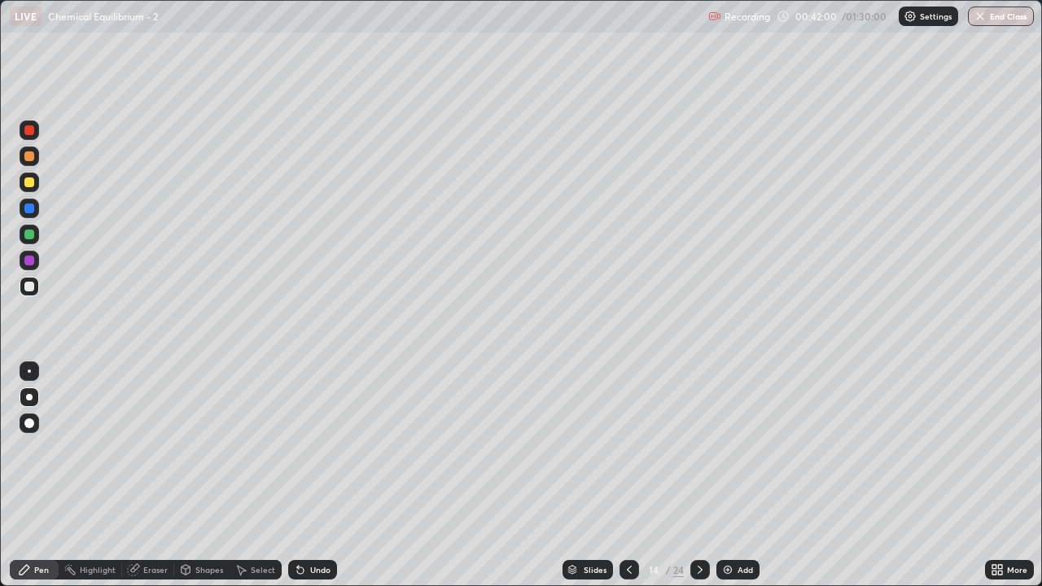
click at [626, 475] on icon at bounding box center [629, 569] width 13 height 13
click at [150, 475] on div "Eraser" at bounding box center [155, 570] width 24 height 8
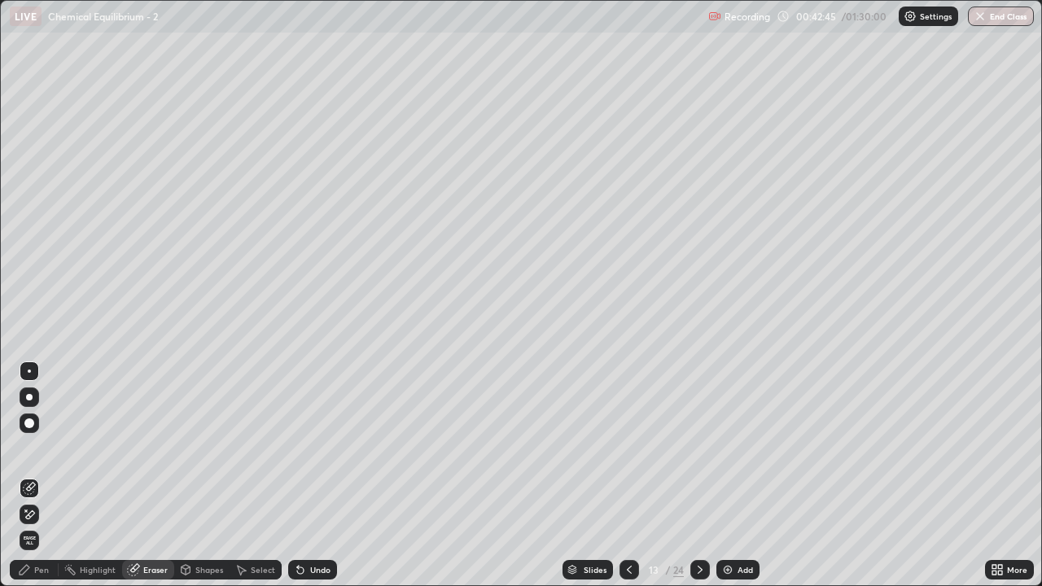
click at [698, 475] on icon at bounding box center [699, 569] width 13 height 13
click at [699, 475] on icon at bounding box center [700, 570] width 5 height 8
click at [41, 475] on div "Pen" at bounding box center [41, 570] width 15 height 8
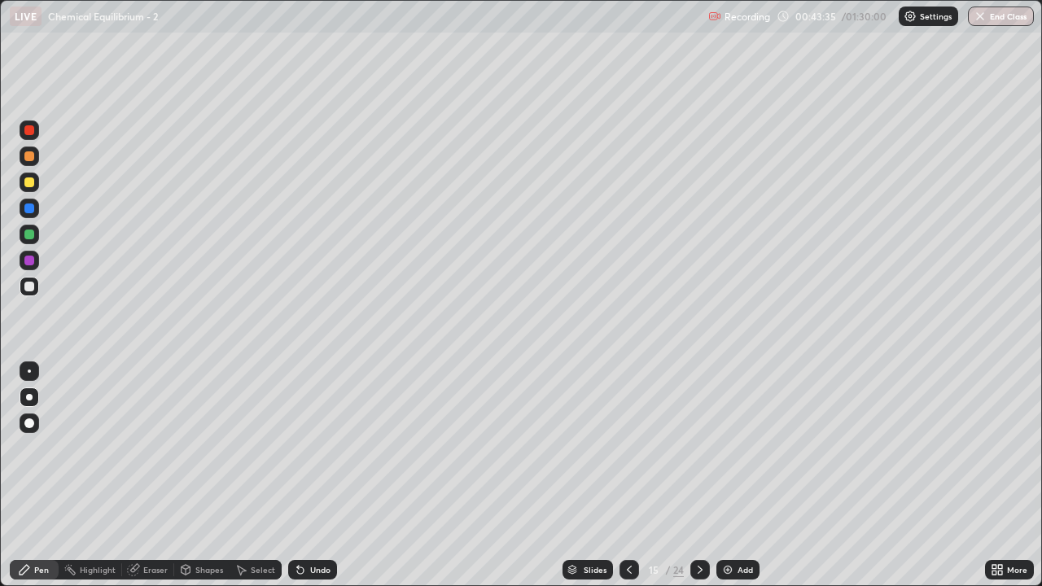
click at [151, 475] on div "Eraser" at bounding box center [155, 570] width 24 height 8
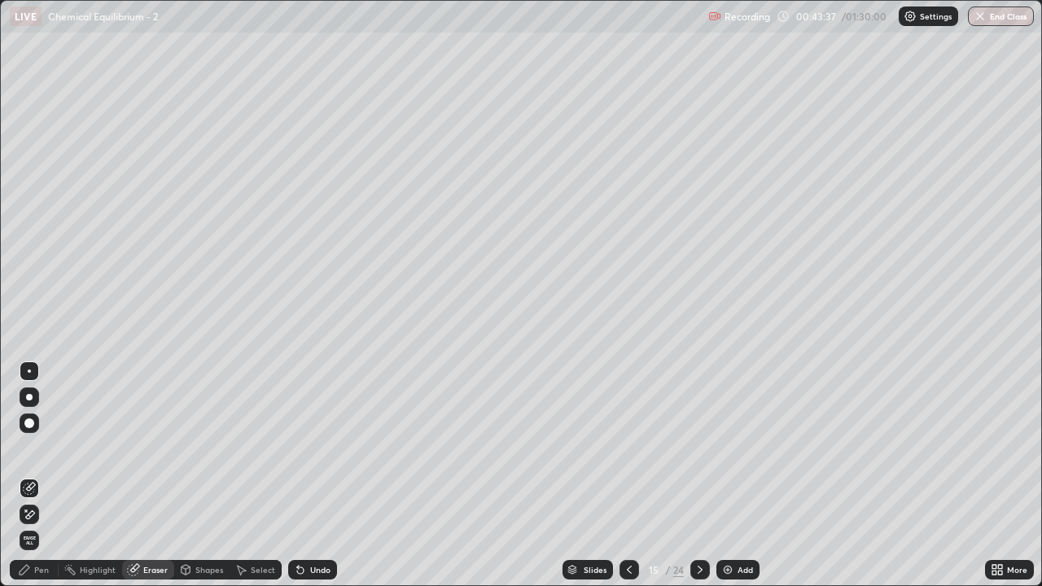
click at [44, 475] on div "Pen" at bounding box center [41, 570] width 15 height 8
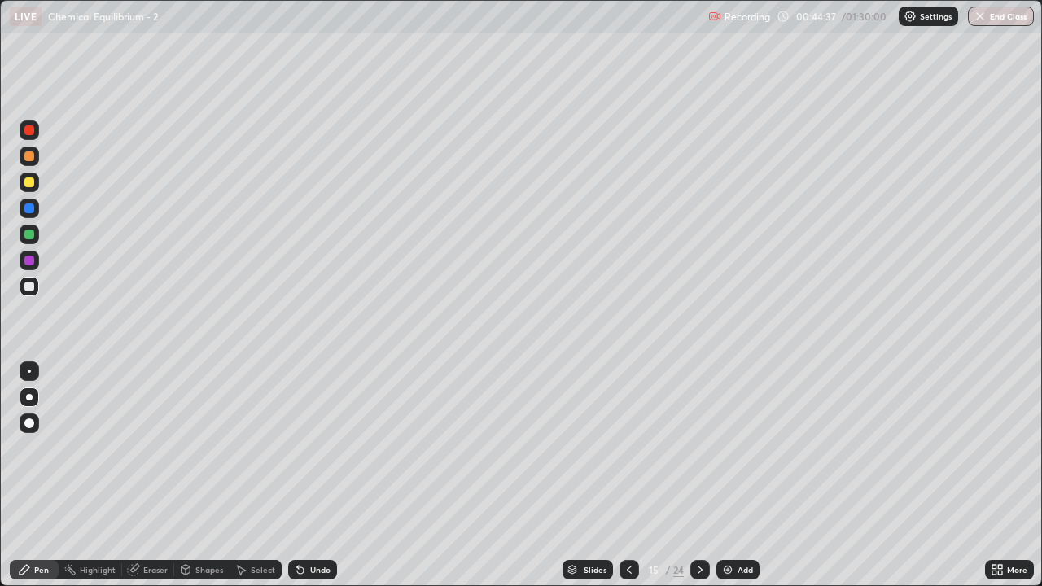
click at [152, 475] on div "Eraser" at bounding box center [155, 570] width 24 height 8
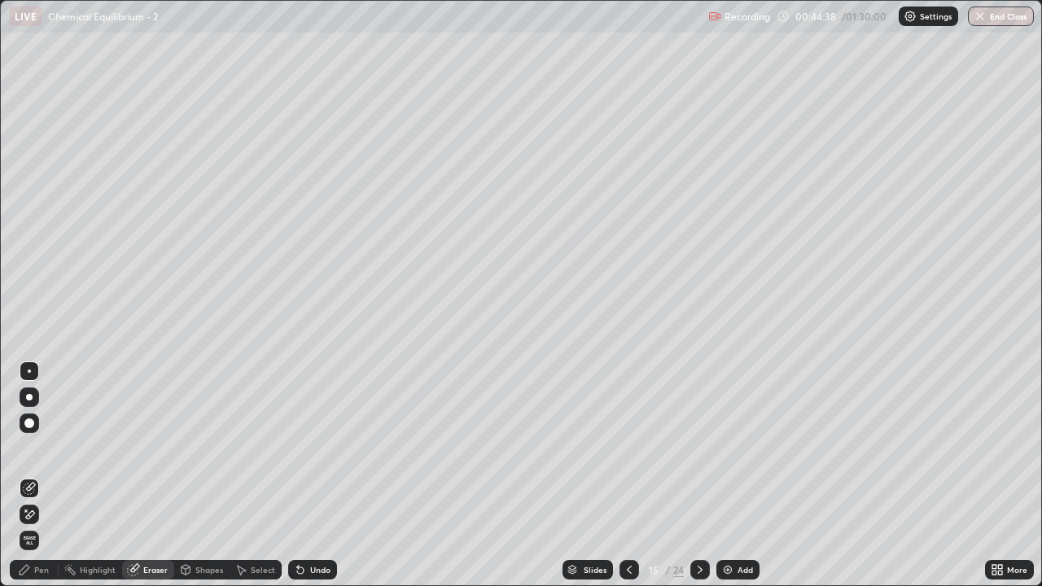
click at [42, 475] on div "Pen" at bounding box center [41, 570] width 15 height 8
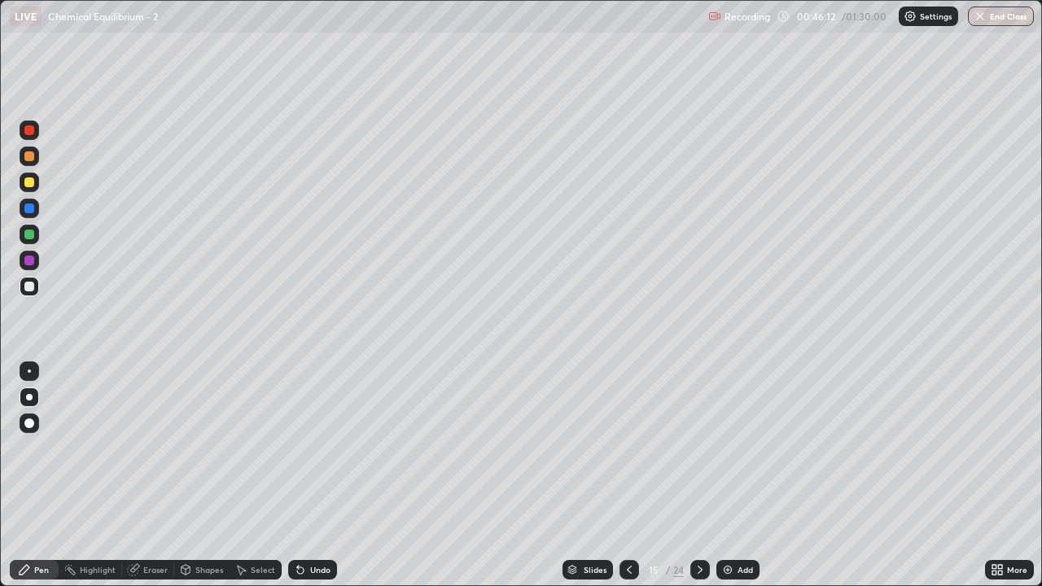
click at [701, 475] on icon at bounding box center [699, 569] width 13 height 13
click at [30, 182] on div at bounding box center [29, 182] width 10 height 10
click at [628, 475] on icon at bounding box center [629, 569] width 13 height 13
click at [698, 475] on icon at bounding box center [699, 569] width 13 height 13
click at [152, 475] on div "Eraser" at bounding box center [155, 570] width 24 height 8
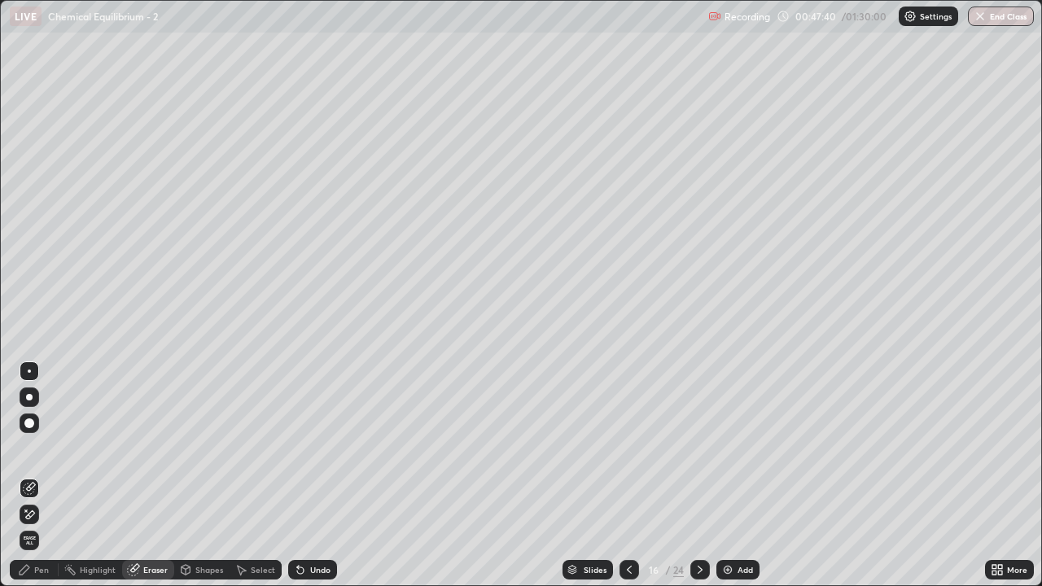
click at [38, 475] on div "Pen" at bounding box center [34, 570] width 49 height 20
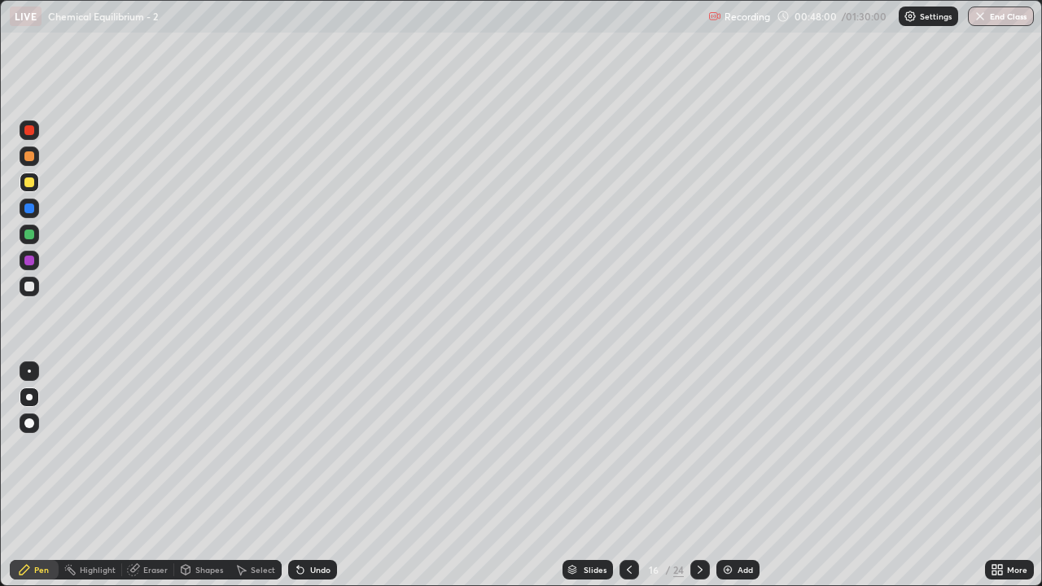
click at [153, 475] on div "Eraser" at bounding box center [155, 570] width 24 height 8
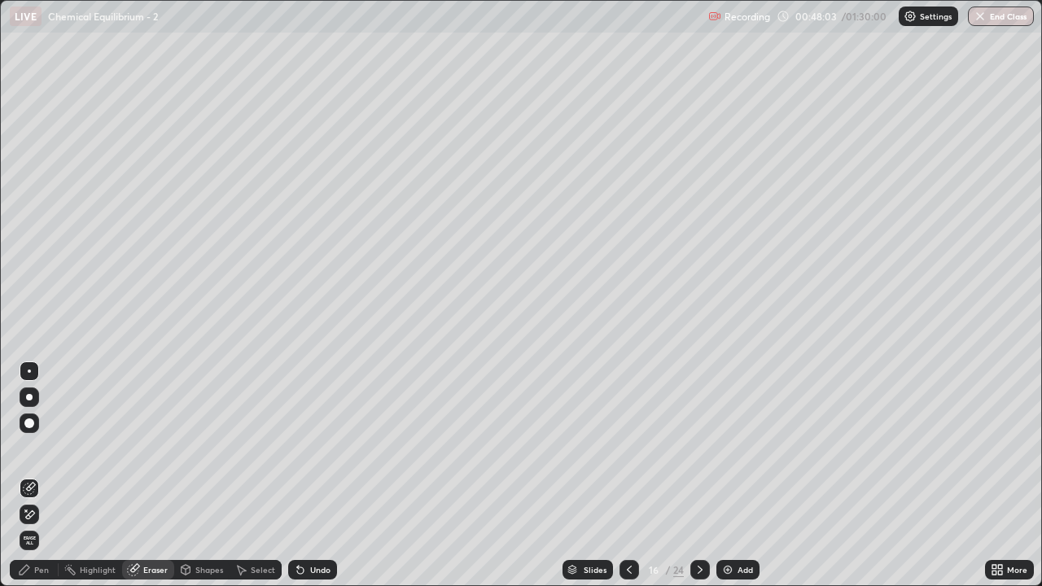
click at [50, 475] on div "Pen" at bounding box center [34, 570] width 49 height 20
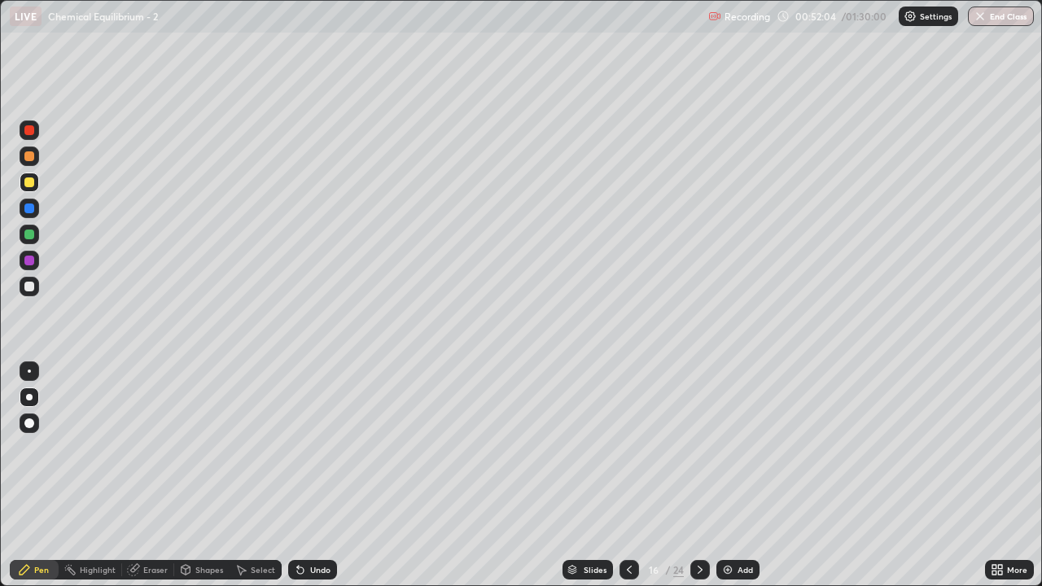
click at [699, 475] on icon at bounding box center [700, 570] width 5 height 8
click at [628, 475] on icon at bounding box center [629, 569] width 13 height 13
click at [700, 475] on icon at bounding box center [699, 569] width 13 height 13
click at [628, 475] on icon at bounding box center [629, 569] width 13 height 13
click at [698, 475] on icon at bounding box center [699, 569] width 13 height 13
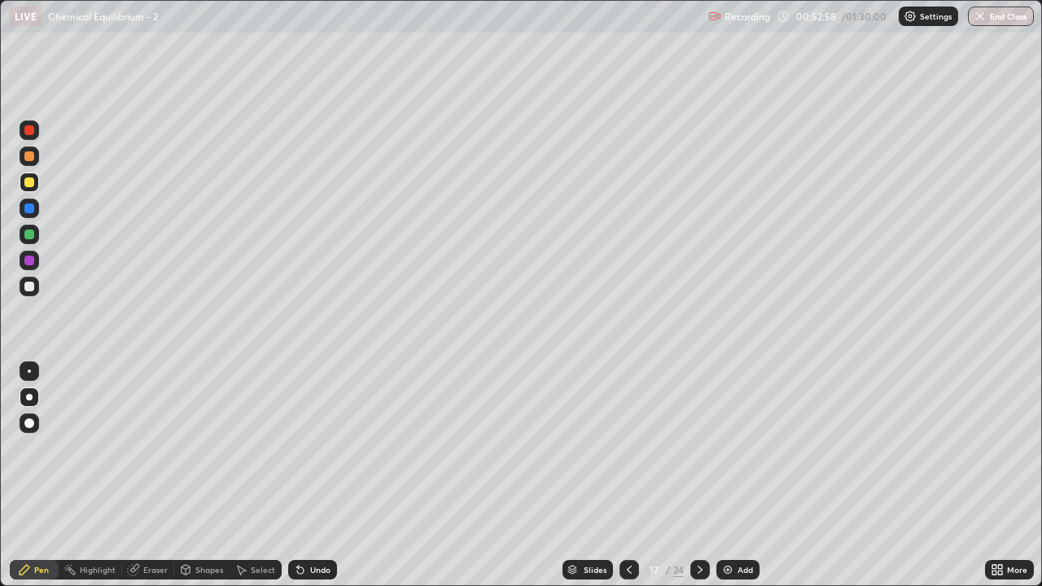
click at [625, 475] on icon at bounding box center [629, 569] width 13 height 13
click at [701, 475] on icon at bounding box center [699, 569] width 13 height 13
click at [623, 475] on div at bounding box center [629, 570] width 20 height 20
click at [698, 475] on icon at bounding box center [699, 569] width 13 height 13
click at [701, 475] on icon at bounding box center [699, 569] width 13 height 13
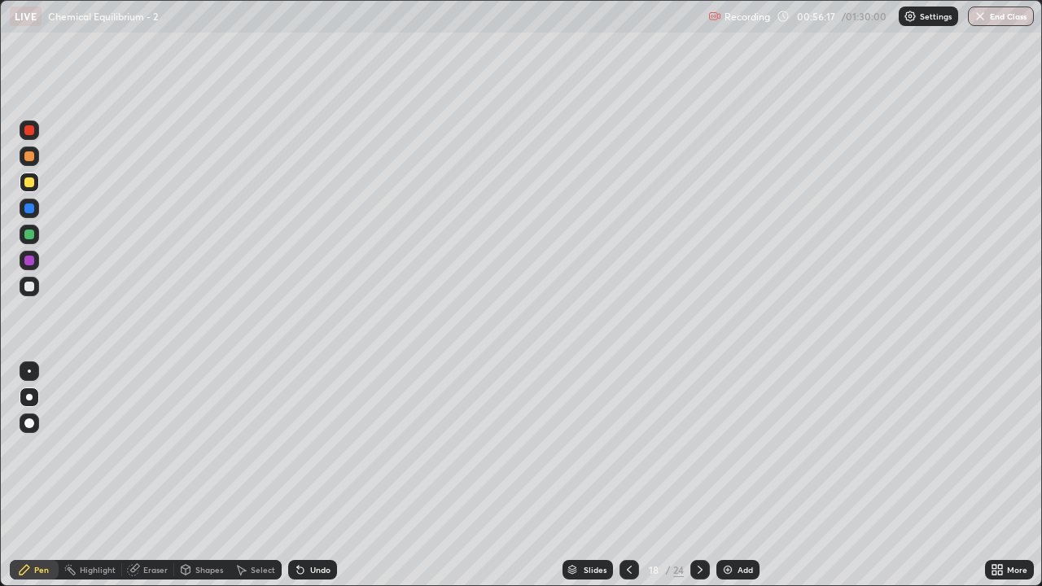
click at [150, 475] on div "Eraser" at bounding box center [155, 570] width 24 height 8
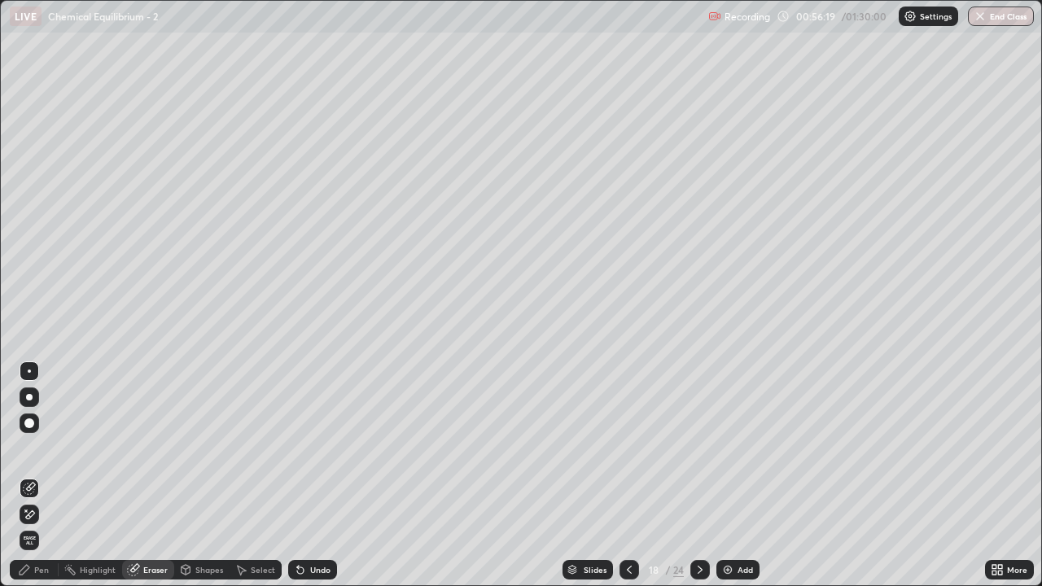
click at [45, 475] on div "Pen" at bounding box center [41, 570] width 15 height 8
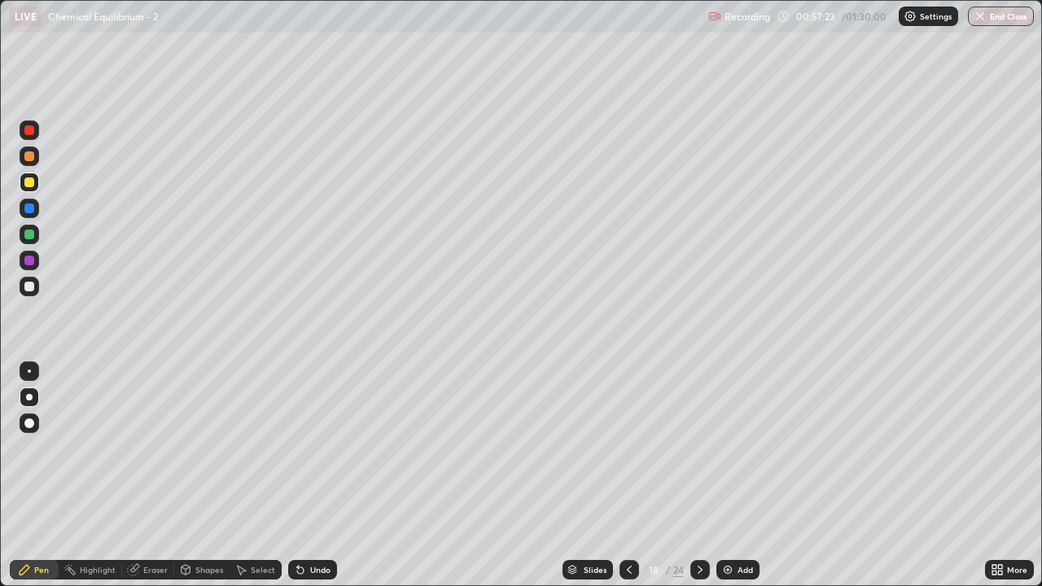
click at [155, 475] on div "Eraser" at bounding box center [148, 570] width 52 height 20
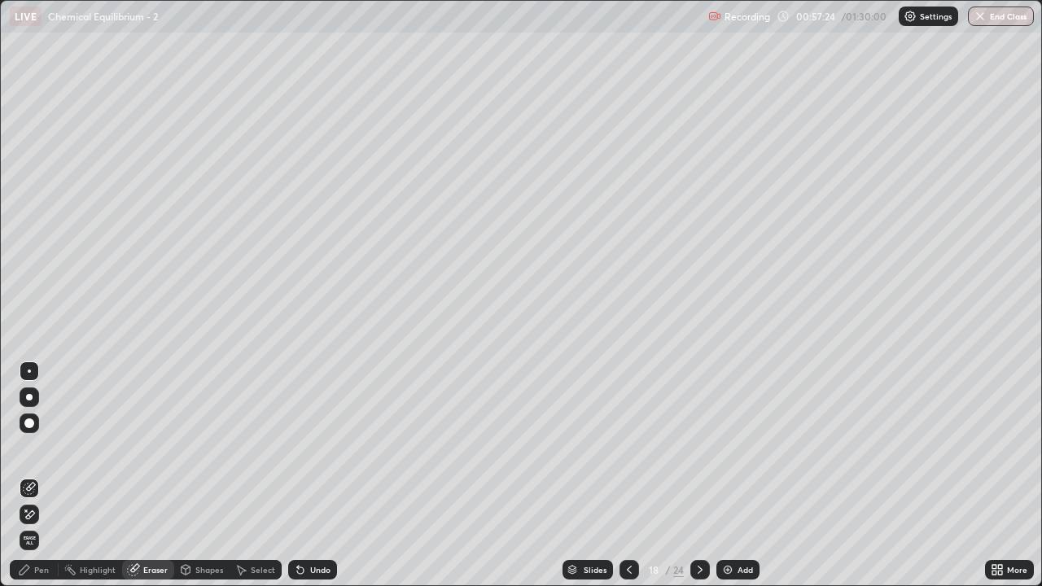
click at [40, 475] on div "Pen" at bounding box center [41, 570] width 15 height 8
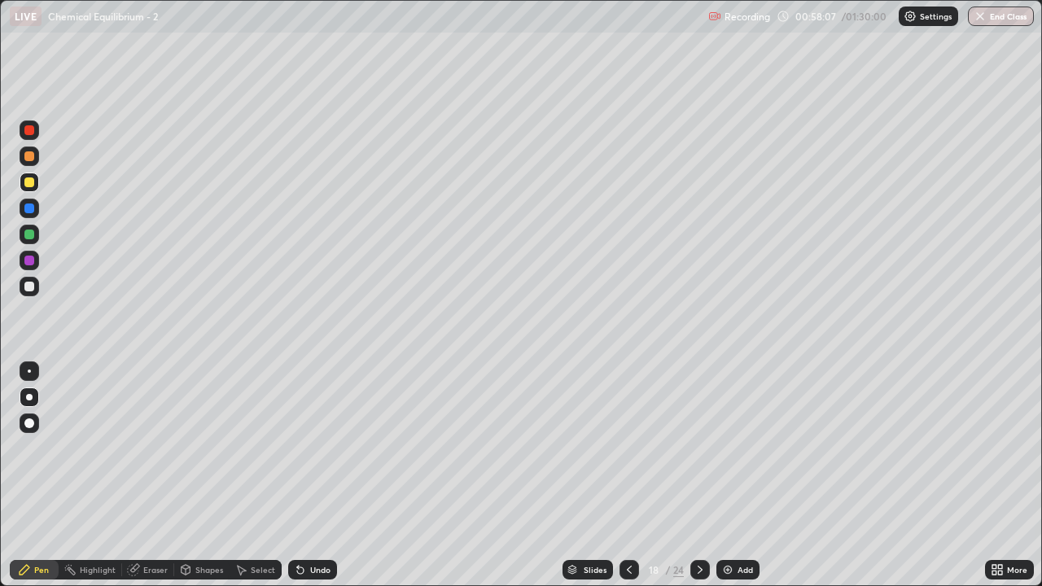
click at [700, 475] on icon at bounding box center [700, 570] width 5 height 8
click at [628, 475] on icon at bounding box center [629, 569] width 13 height 13
click at [698, 475] on icon at bounding box center [699, 569] width 13 height 13
click at [166, 475] on div "Eraser" at bounding box center [155, 570] width 24 height 8
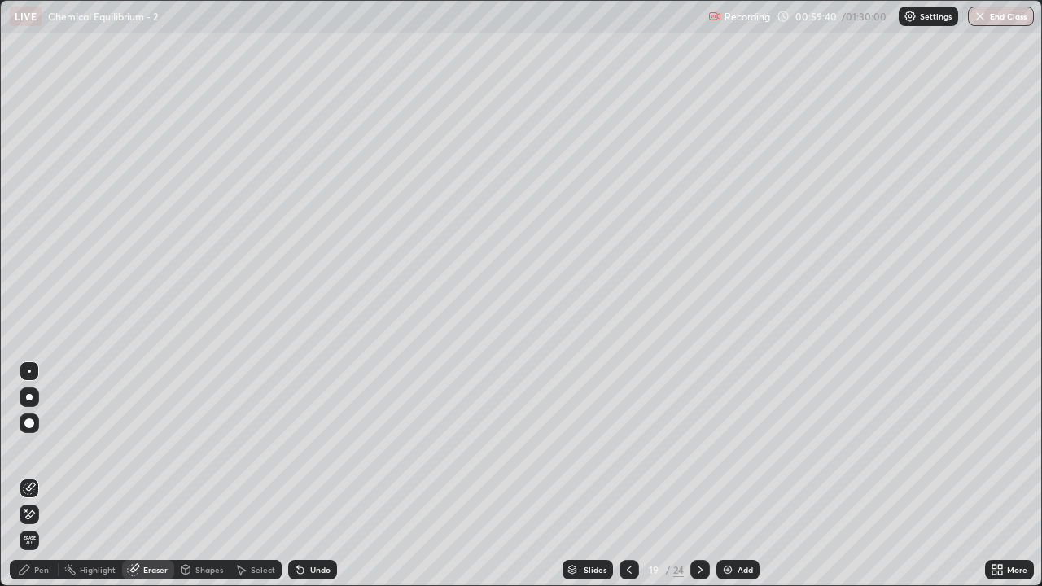
click at [43, 475] on div "Pen" at bounding box center [34, 570] width 49 height 20
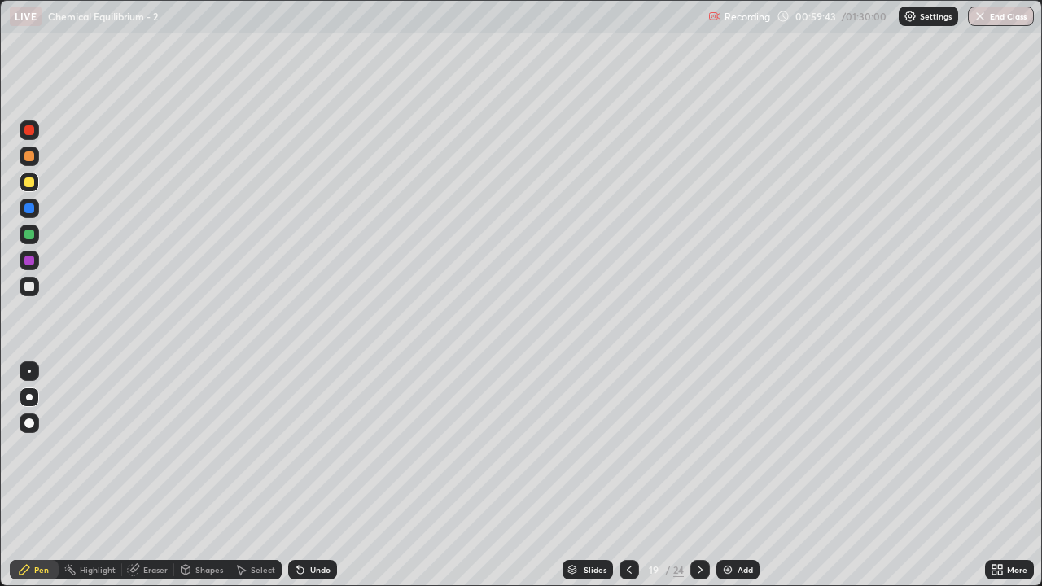
click at [147, 475] on div "Eraser" at bounding box center [148, 570] width 52 height 20
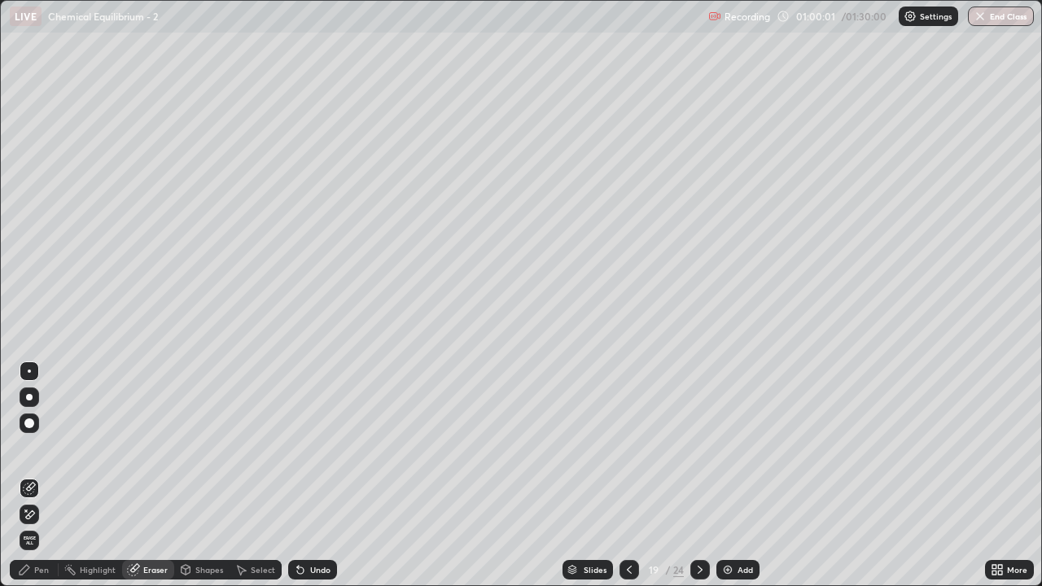
click at [42, 475] on div "Pen" at bounding box center [34, 570] width 49 height 20
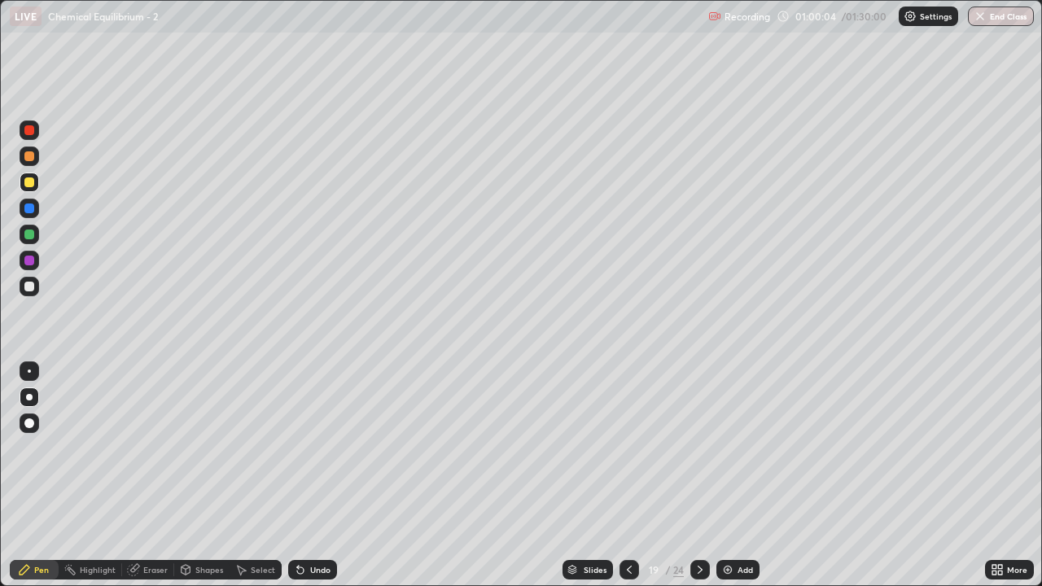
click at [156, 475] on div "Eraser" at bounding box center [155, 570] width 24 height 8
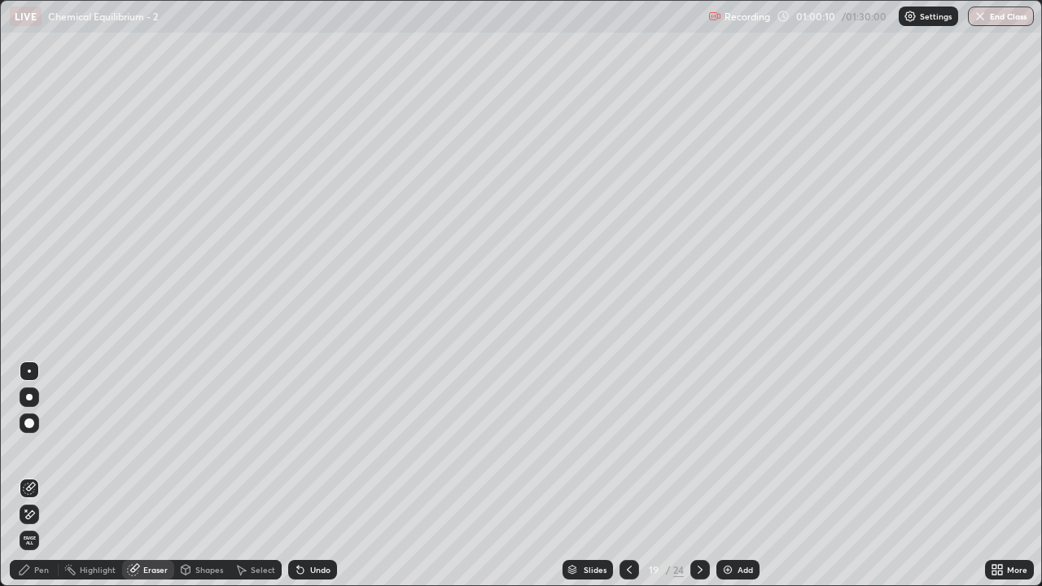
click at [37, 475] on div "Pen" at bounding box center [34, 570] width 49 height 20
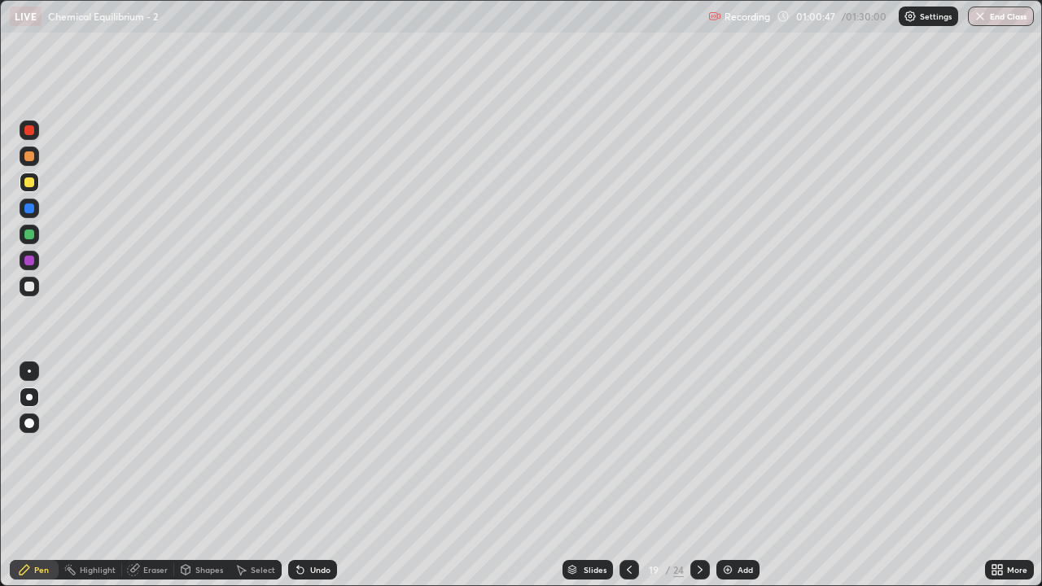
click at [128, 475] on icon at bounding box center [133, 570] width 11 height 11
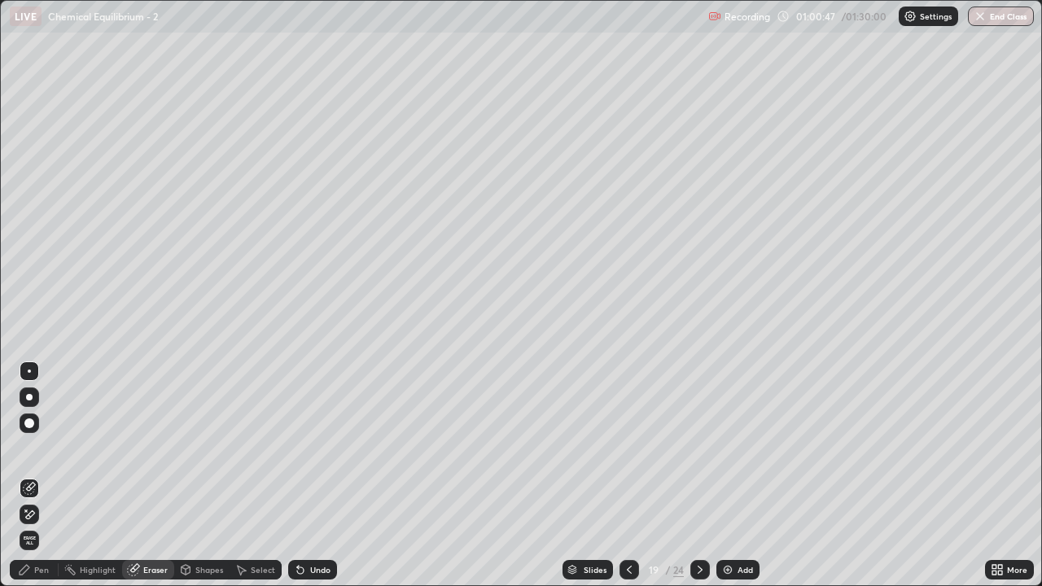
click at [153, 475] on div "Eraser" at bounding box center [155, 570] width 24 height 8
click at [33, 475] on div "Pen" at bounding box center [34, 570] width 49 height 20
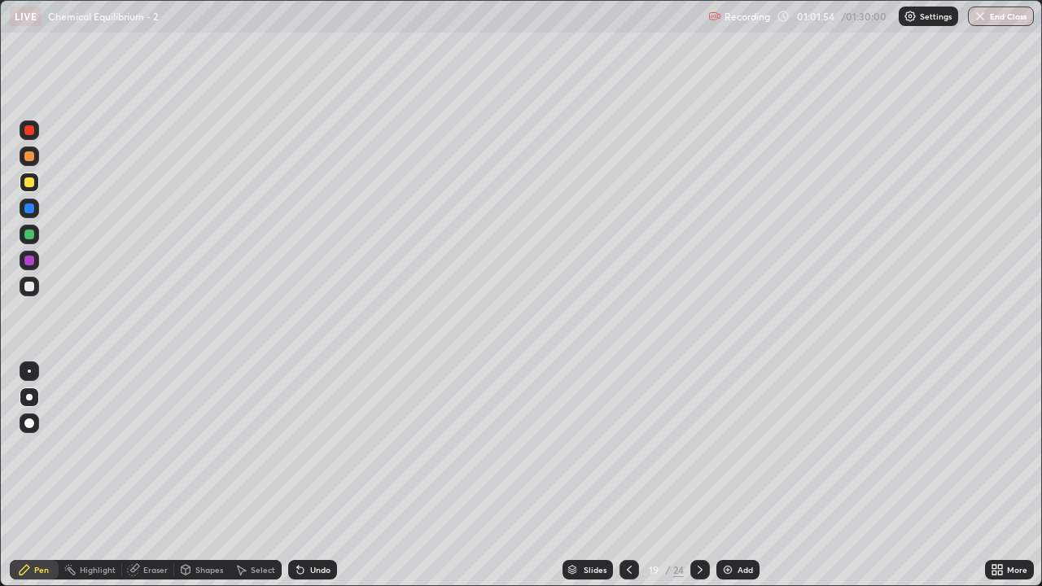
click at [701, 475] on div at bounding box center [700, 570] width 20 height 20
click at [159, 475] on div "Eraser" at bounding box center [155, 570] width 24 height 8
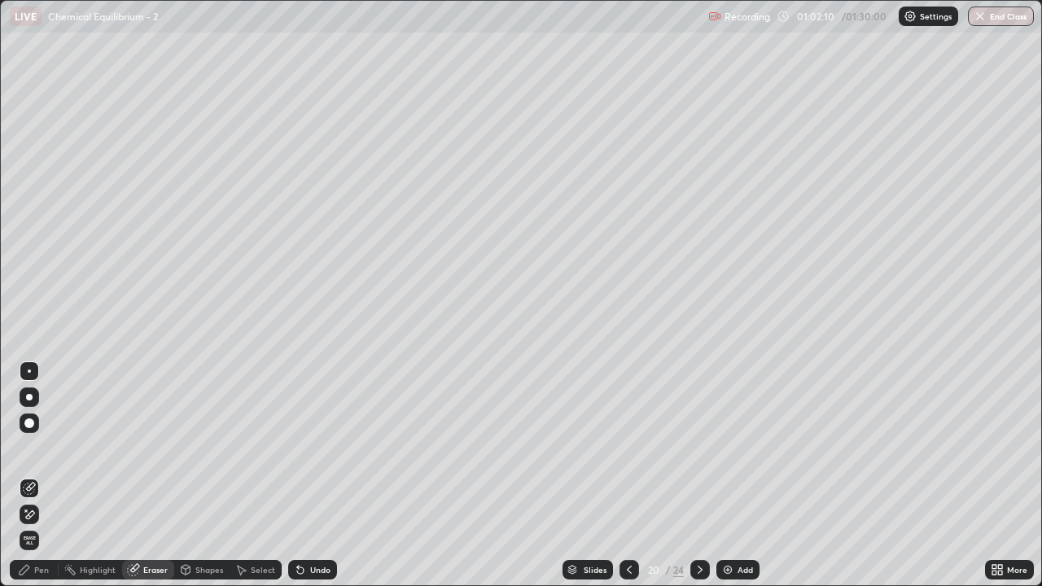
click at [29, 475] on div "Pen" at bounding box center [34, 570] width 49 height 20
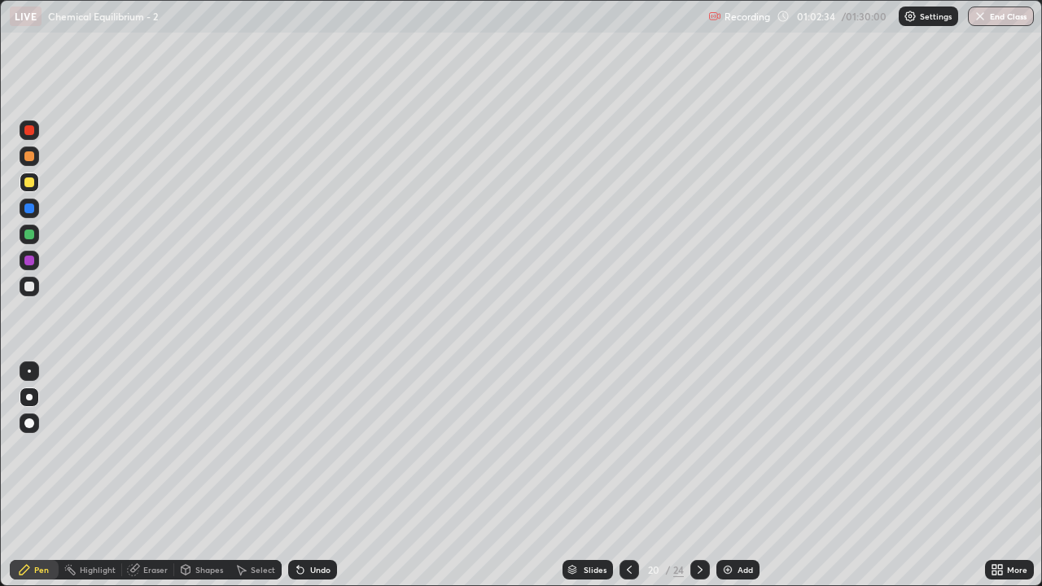
click at [627, 475] on icon at bounding box center [629, 570] width 5 height 8
click at [700, 475] on icon at bounding box center [699, 569] width 13 height 13
click at [627, 475] on icon at bounding box center [629, 569] width 13 height 13
click at [698, 475] on icon at bounding box center [700, 570] width 5 height 8
click at [626, 475] on icon at bounding box center [629, 569] width 13 height 13
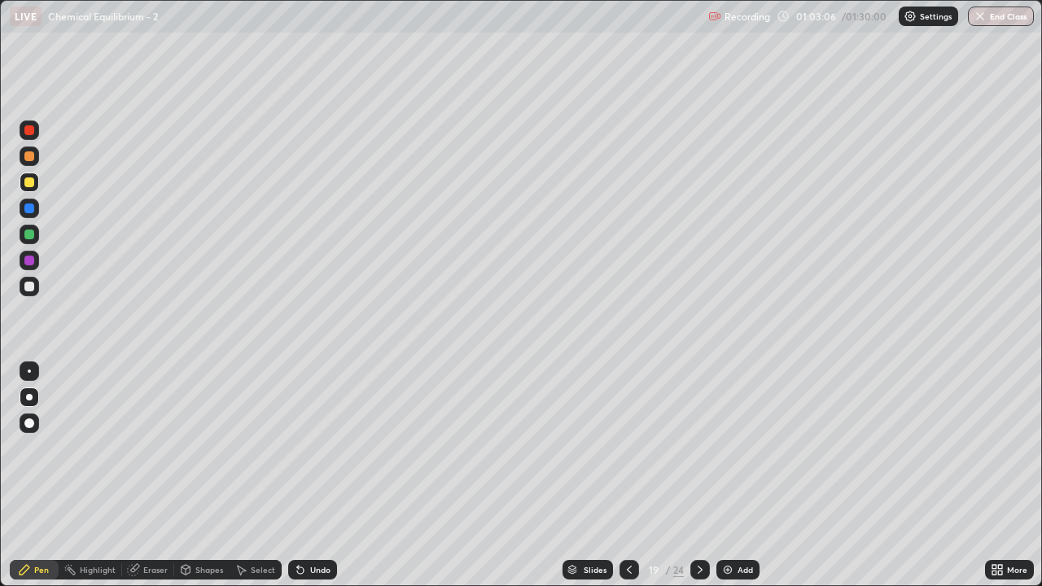
click at [698, 475] on icon at bounding box center [699, 569] width 13 height 13
click at [628, 475] on icon at bounding box center [629, 569] width 13 height 13
click at [700, 475] on icon at bounding box center [699, 569] width 13 height 13
click at [158, 475] on div "Eraser" at bounding box center [155, 570] width 24 height 8
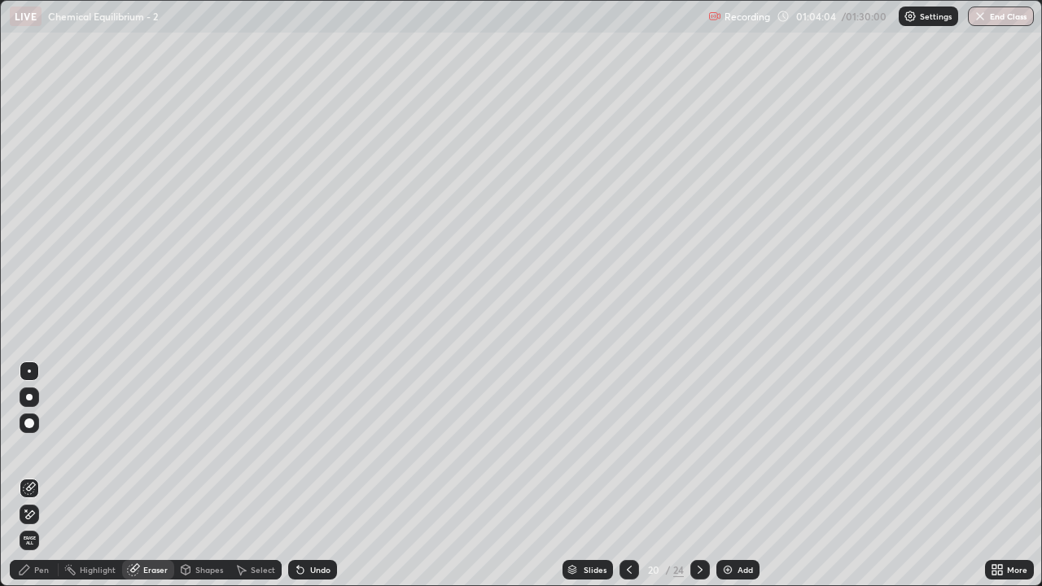
click at [46, 475] on div "Pen" at bounding box center [34, 570] width 49 height 20
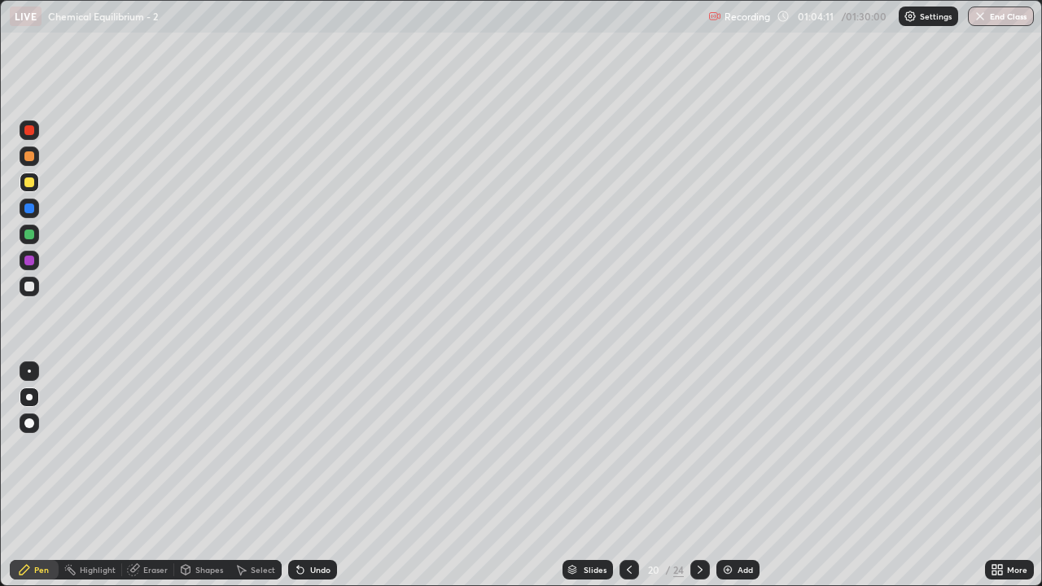
click at [37, 475] on div "Pen" at bounding box center [34, 570] width 49 height 20
click at [153, 475] on div "Eraser" at bounding box center [155, 570] width 24 height 8
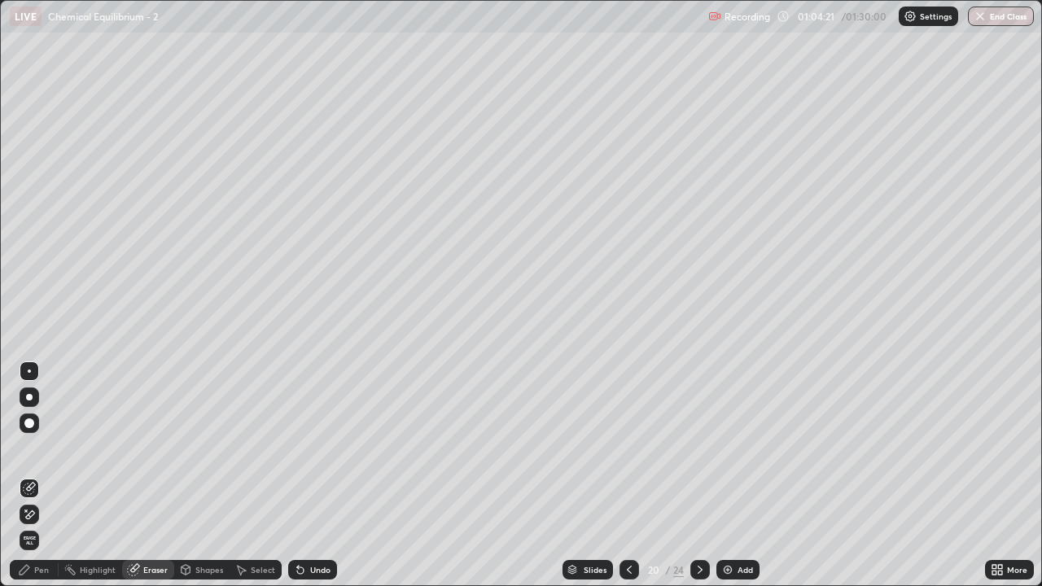
click at [40, 475] on div "Pen" at bounding box center [34, 570] width 49 height 20
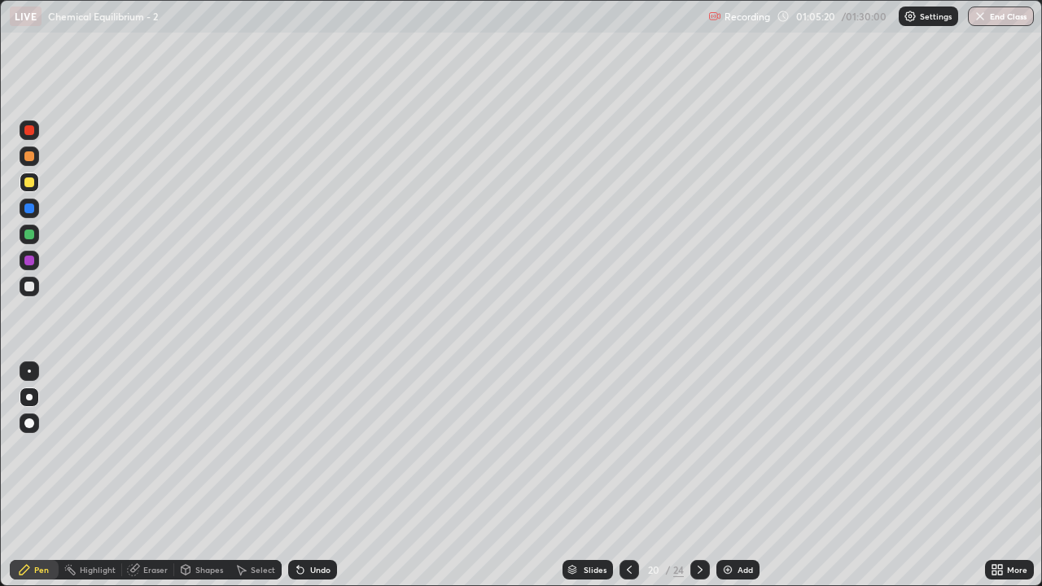
click at [30, 288] on div at bounding box center [29, 287] width 10 height 10
click at [42, 475] on div "Pen" at bounding box center [41, 570] width 15 height 8
click at [151, 475] on div "Eraser" at bounding box center [148, 570] width 52 height 20
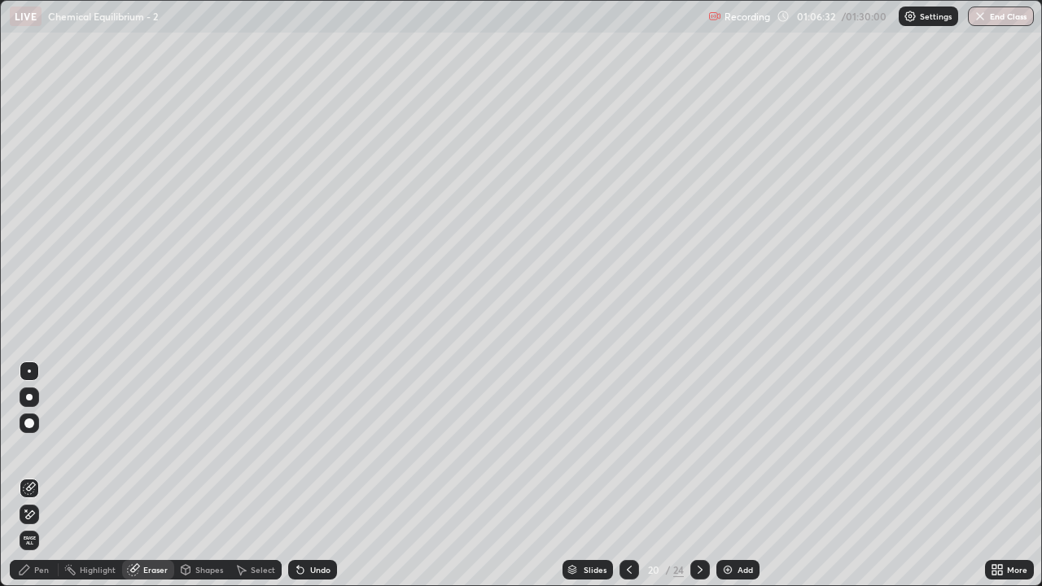
click at [37, 475] on div "Pen" at bounding box center [41, 570] width 15 height 8
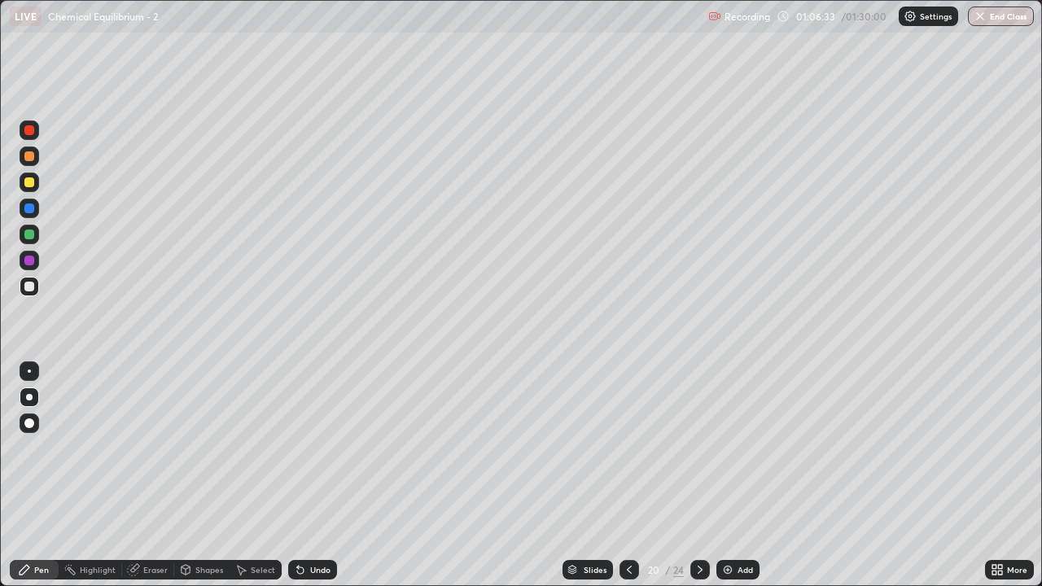
click at [26, 182] on div at bounding box center [29, 182] width 10 height 10
click at [24, 288] on div at bounding box center [29, 287] width 10 height 10
click at [147, 475] on div "Eraser" at bounding box center [148, 570] width 52 height 20
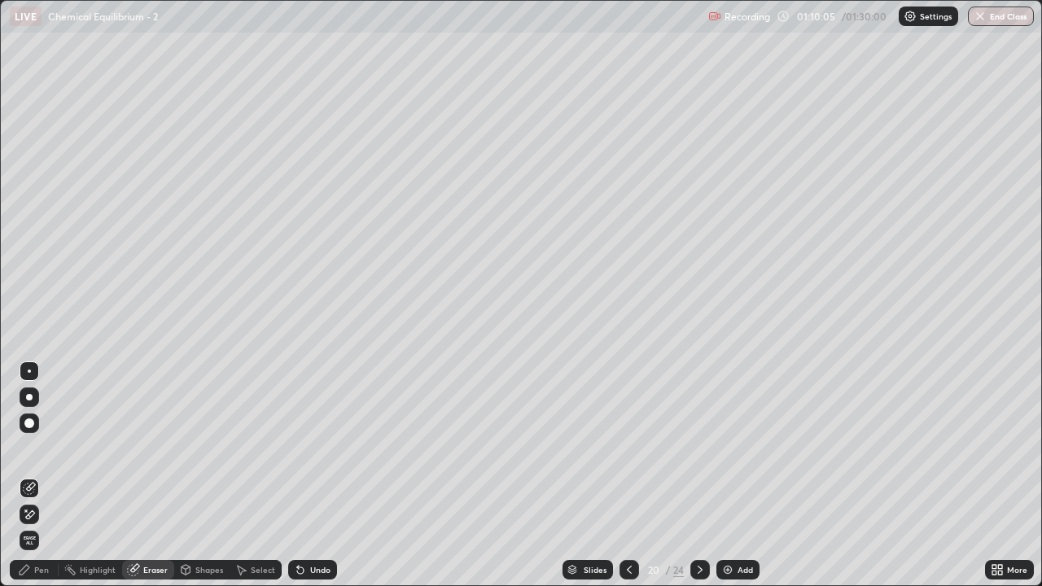
click at [38, 475] on div "Pen" at bounding box center [34, 570] width 49 height 20
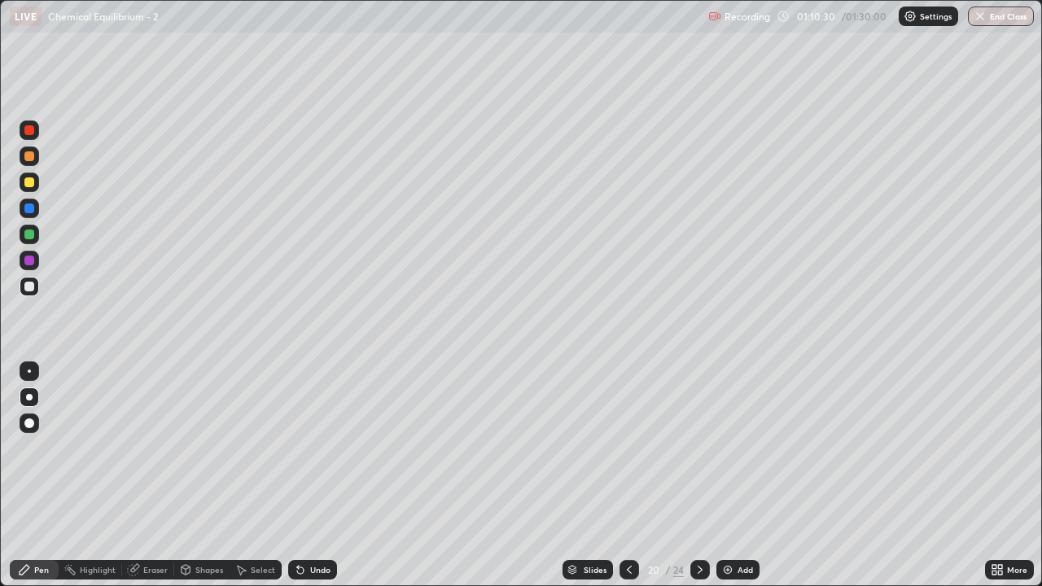
click at [703, 475] on icon at bounding box center [699, 569] width 13 height 13
click at [625, 475] on icon at bounding box center [629, 569] width 13 height 13
click at [702, 475] on div at bounding box center [700, 570] width 20 height 20
click at [630, 475] on icon at bounding box center [629, 569] width 13 height 13
click at [627, 475] on icon at bounding box center [629, 569] width 13 height 13
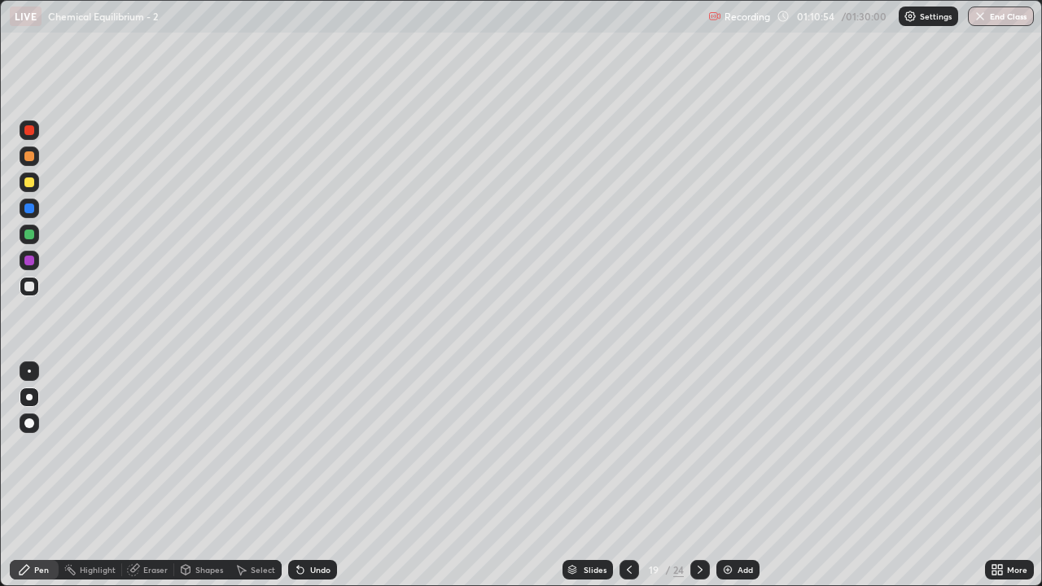
click at [625, 475] on icon at bounding box center [629, 569] width 13 height 13
click at [697, 475] on icon at bounding box center [699, 569] width 13 height 13
click at [700, 475] on icon at bounding box center [699, 569] width 13 height 13
click at [698, 475] on icon at bounding box center [699, 569] width 13 height 13
click at [628, 475] on icon at bounding box center [629, 569] width 13 height 13
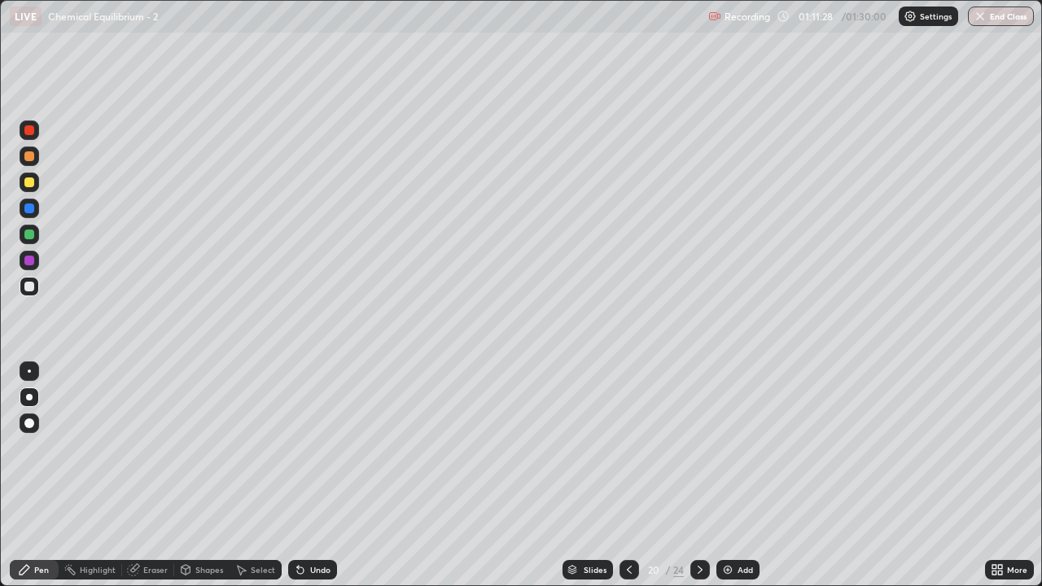
click at [628, 475] on icon at bounding box center [629, 570] width 5 height 8
click at [698, 475] on icon at bounding box center [699, 569] width 13 height 13
click at [698, 475] on icon at bounding box center [700, 570] width 5 height 8
click at [628, 475] on icon at bounding box center [629, 570] width 5 height 8
click at [698, 475] on icon at bounding box center [700, 570] width 5 height 8
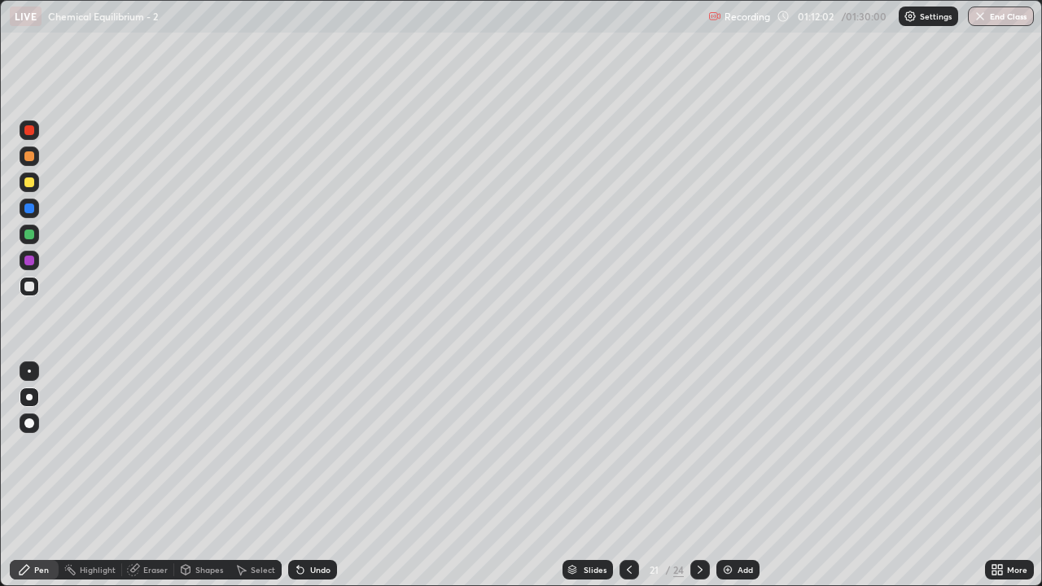
click at [630, 475] on icon at bounding box center [629, 569] width 13 height 13
click at [698, 475] on icon at bounding box center [699, 569] width 13 height 13
click at [153, 475] on div "Eraser" at bounding box center [155, 570] width 24 height 8
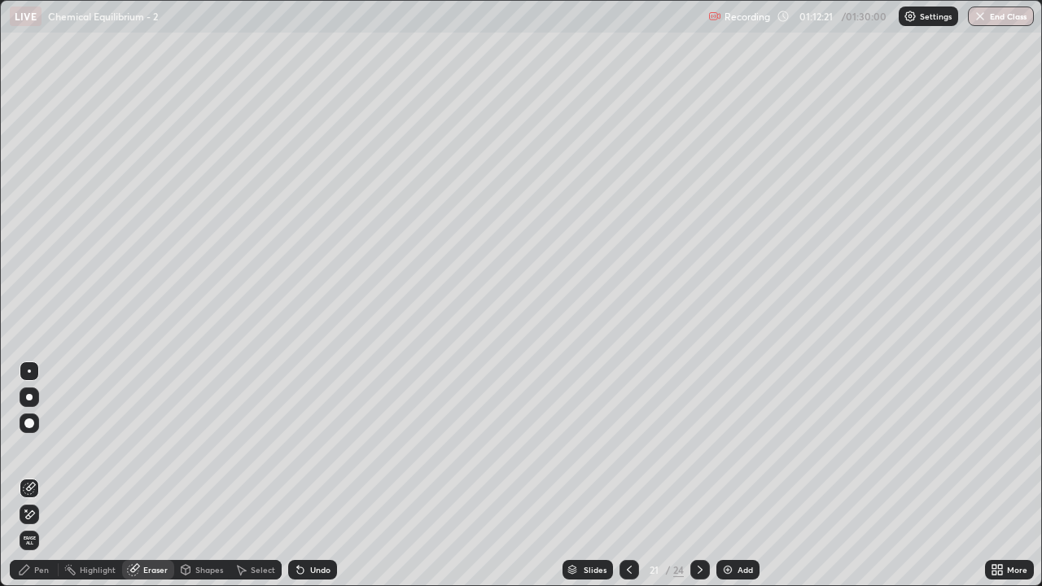
click at [41, 475] on div "Pen" at bounding box center [41, 570] width 15 height 8
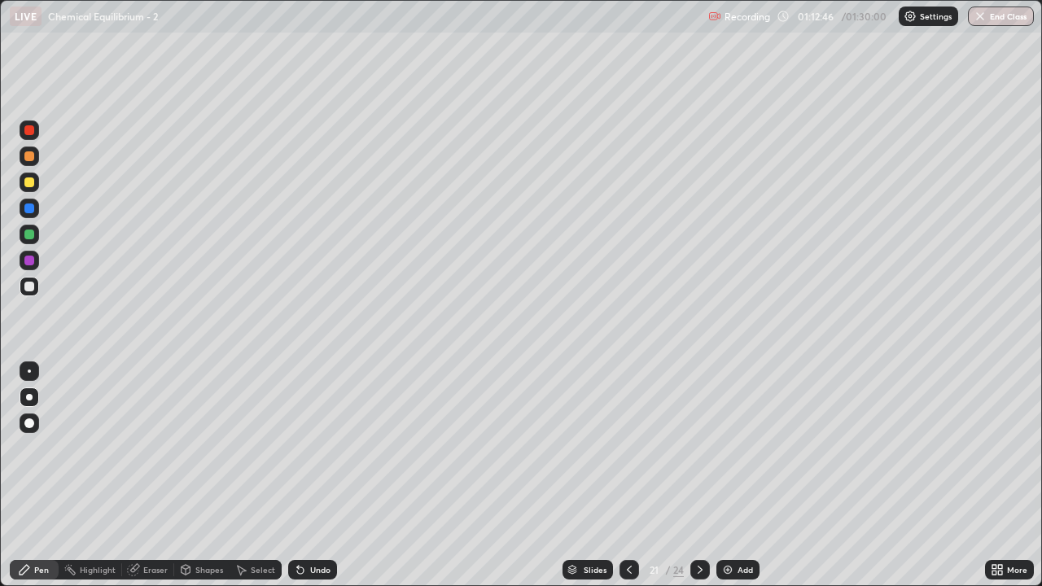
click at [28, 190] on div at bounding box center [30, 183] width 20 height 20
click at [698, 475] on icon at bounding box center [699, 569] width 13 height 13
click at [627, 475] on icon at bounding box center [629, 569] width 13 height 13
click at [698, 475] on icon at bounding box center [699, 569] width 13 height 13
click at [148, 475] on div "Eraser" at bounding box center [155, 570] width 24 height 8
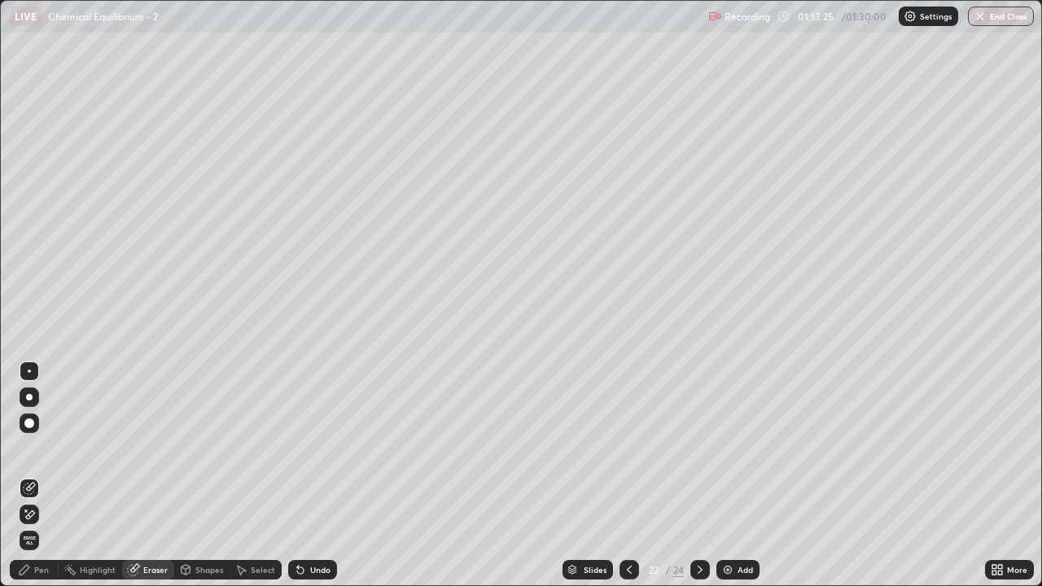
click at [41, 475] on div "Pen" at bounding box center [41, 570] width 15 height 8
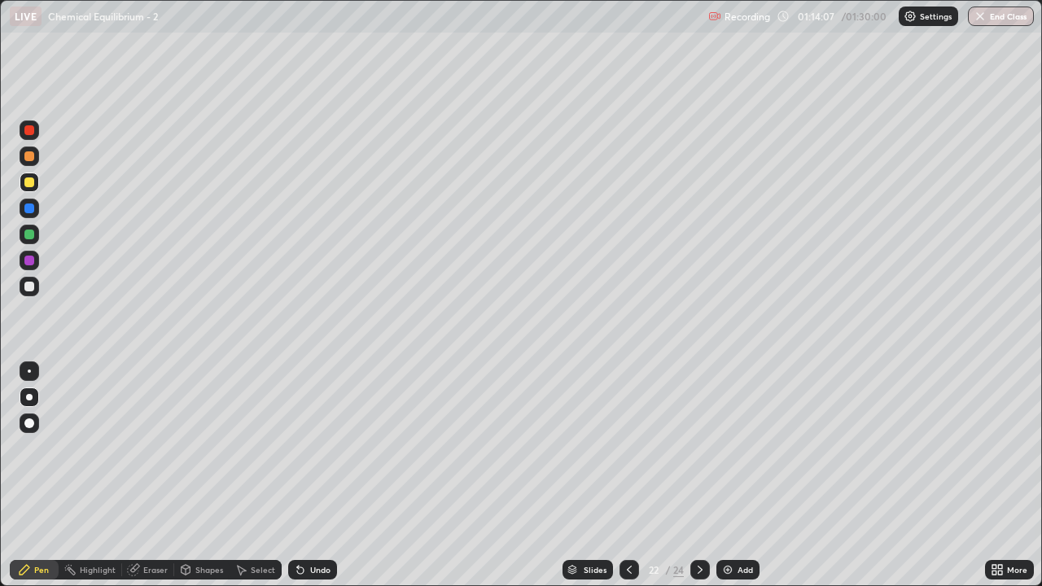
click at [627, 475] on icon at bounding box center [629, 569] width 13 height 13
click at [697, 475] on icon at bounding box center [699, 569] width 13 height 13
click at [628, 475] on icon at bounding box center [629, 569] width 13 height 13
click at [627, 475] on icon at bounding box center [629, 569] width 13 height 13
click at [628, 475] on div at bounding box center [629, 570] width 20 height 20
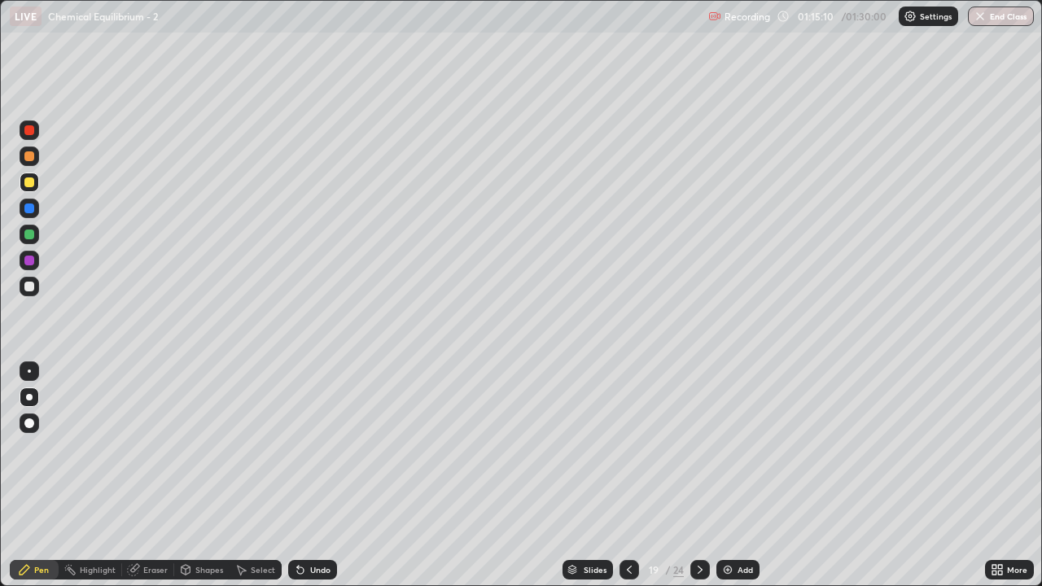
click at [698, 475] on icon at bounding box center [699, 569] width 13 height 13
click at [696, 475] on icon at bounding box center [699, 569] width 13 height 13
click at [628, 475] on icon at bounding box center [629, 569] width 13 height 13
click at [627, 475] on icon at bounding box center [629, 569] width 13 height 13
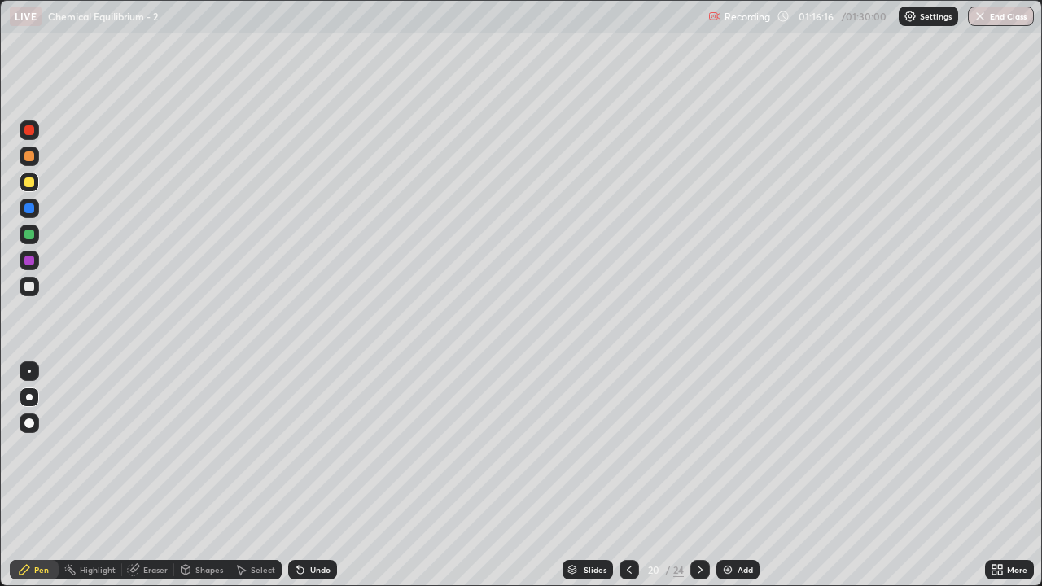
click at [628, 475] on icon at bounding box center [629, 569] width 13 height 13
click at [627, 475] on icon at bounding box center [629, 569] width 13 height 13
click at [699, 475] on icon at bounding box center [699, 569] width 13 height 13
click at [698, 475] on icon at bounding box center [700, 570] width 5 height 8
click at [698, 475] on icon at bounding box center [699, 569] width 13 height 13
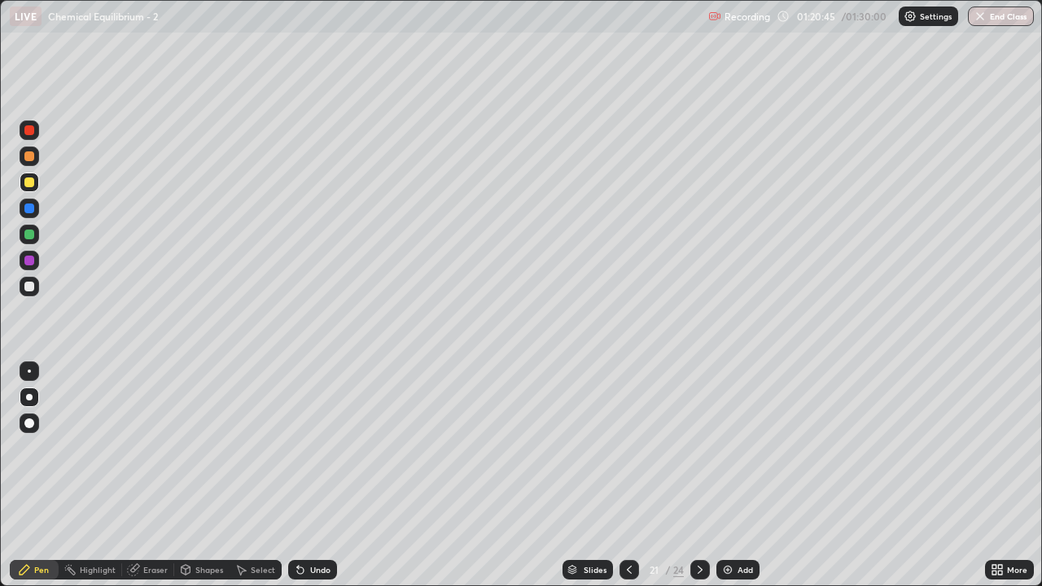
click at [698, 475] on icon at bounding box center [700, 570] width 5 height 8
click at [698, 475] on icon at bounding box center [699, 569] width 13 height 13
click at [160, 475] on div "Eraser" at bounding box center [155, 570] width 24 height 8
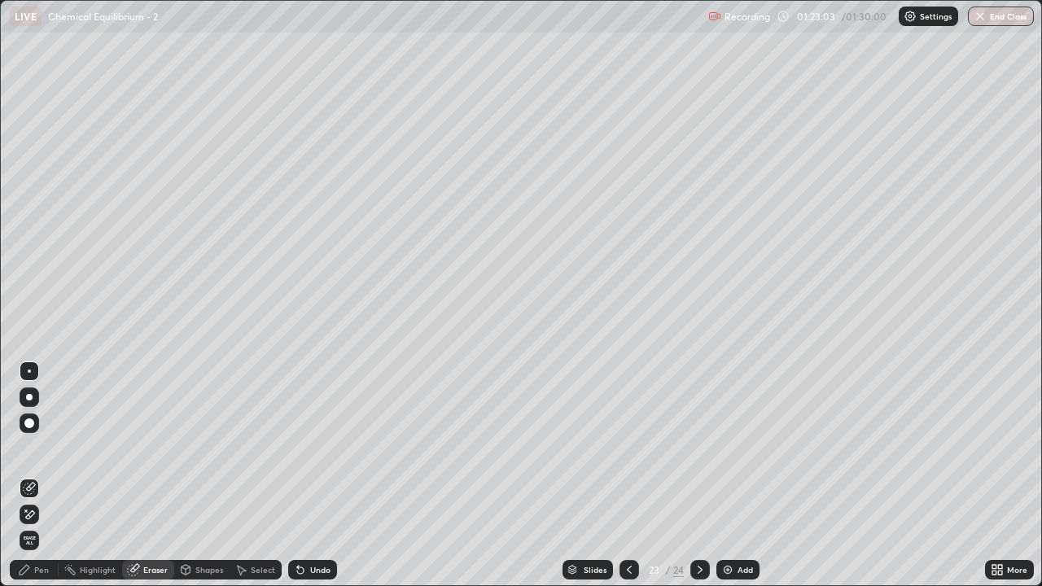
click at [42, 475] on div "Pen" at bounding box center [41, 570] width 15 height 8
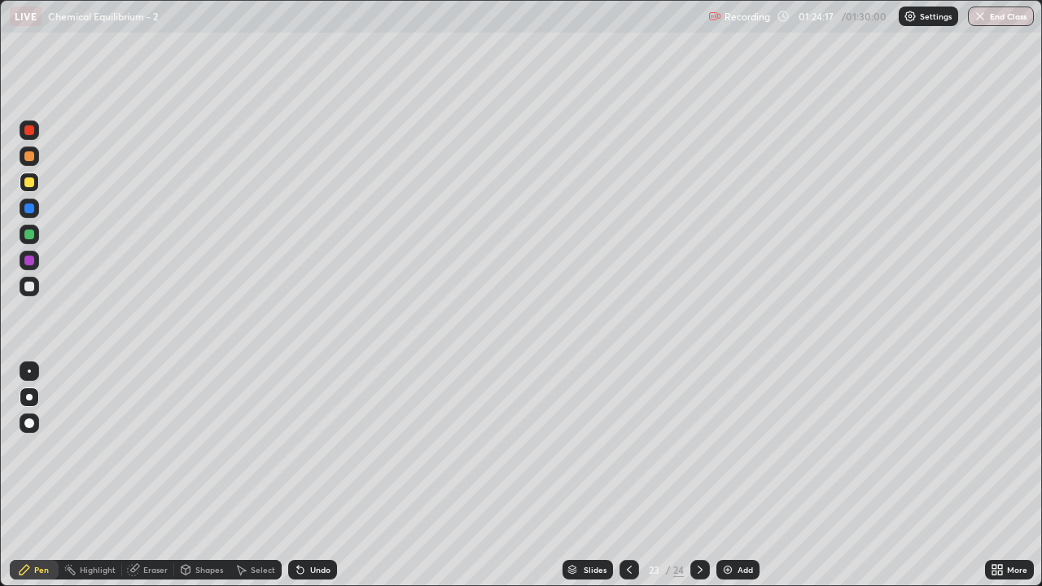
click at [158, 475] on div "Eraser" at bounding box center [155, 570] width 24 height 8
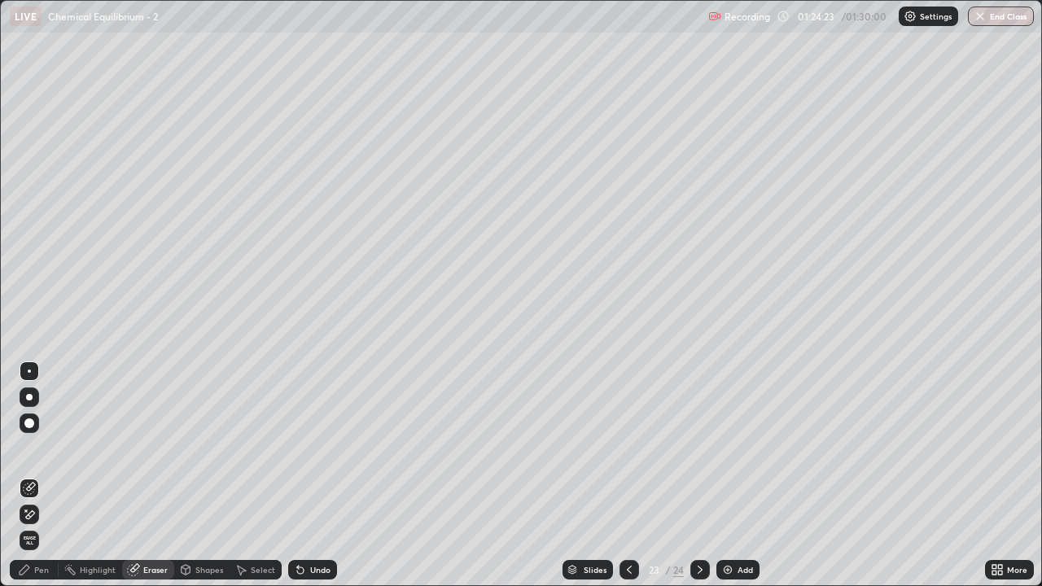
click at [698, 475] on icon at bounding box center [699, 569] width 13 height 13
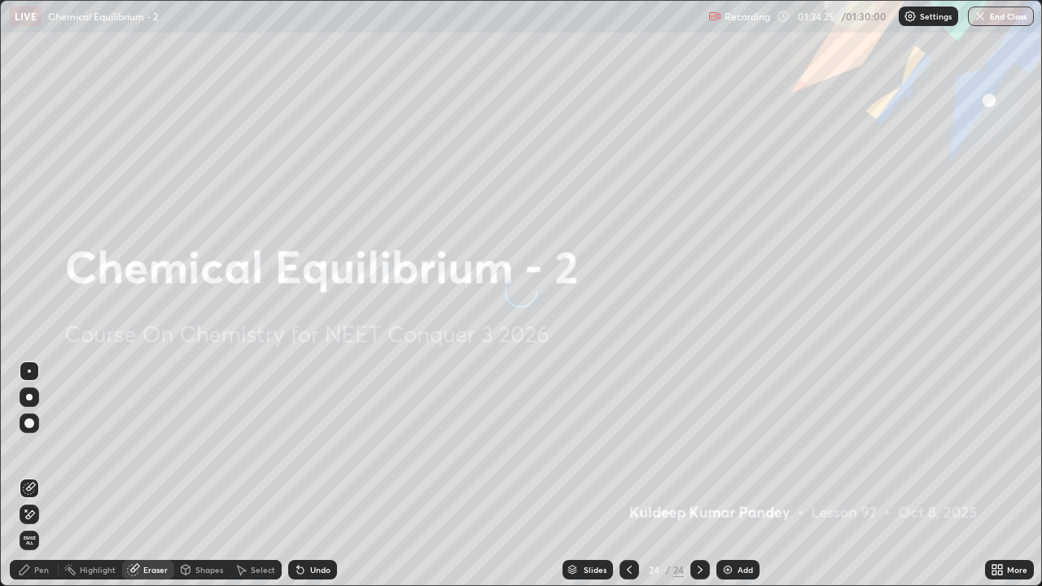
click at [628, 475] on icon at bounding box center [629, 569] width 13 height 13
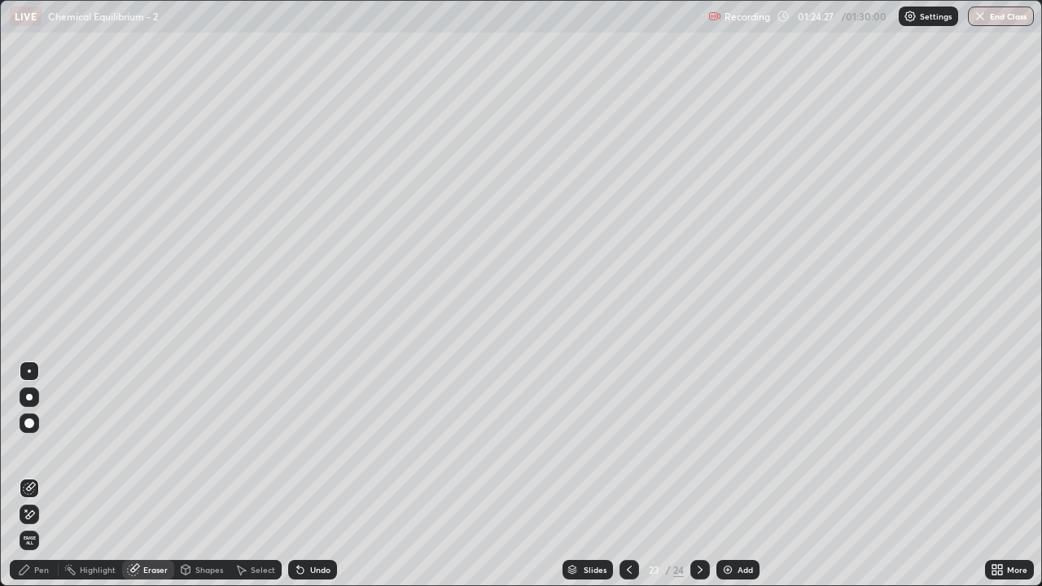
click at [728, 475] on img at bounding box center [727, 569] width 13 height 13
click at [42, 475] on div "Pen" at bounding box center [34, 570] width 49 height 20
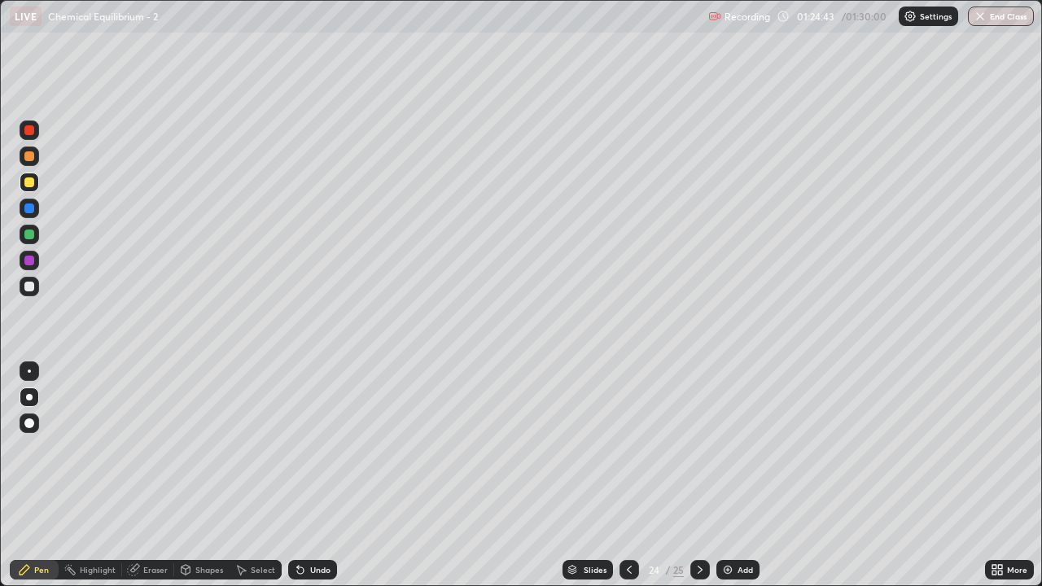
click at [628, 475] on icon at bounding box center [629, 569] width 13 height 13
click at [698, 475] on icon at bounding box center [699, 569] width 13 height 13
click at [627, 475] on icon at bounding box center [629, 570] width 5 height 8
click at [698, 475] on icon at bounding box center [699, 569] width 13 height 13
click at [156, 475] on div "Eraser" at bounding box center [155, 570] width 24 height 8
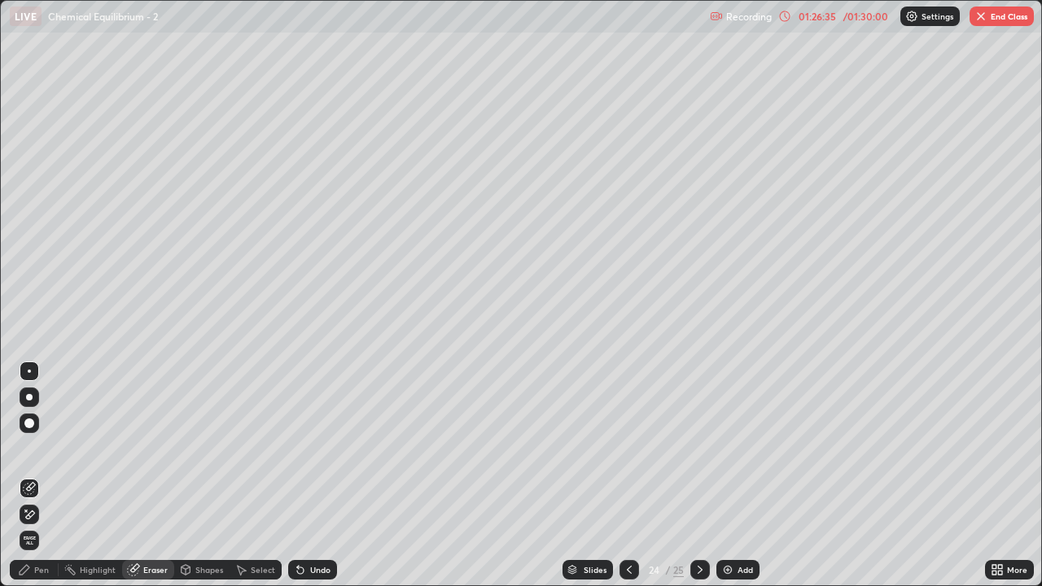
click at [46, 475] on div "Pen" at bounding box center [41, 570] width 15 height 8
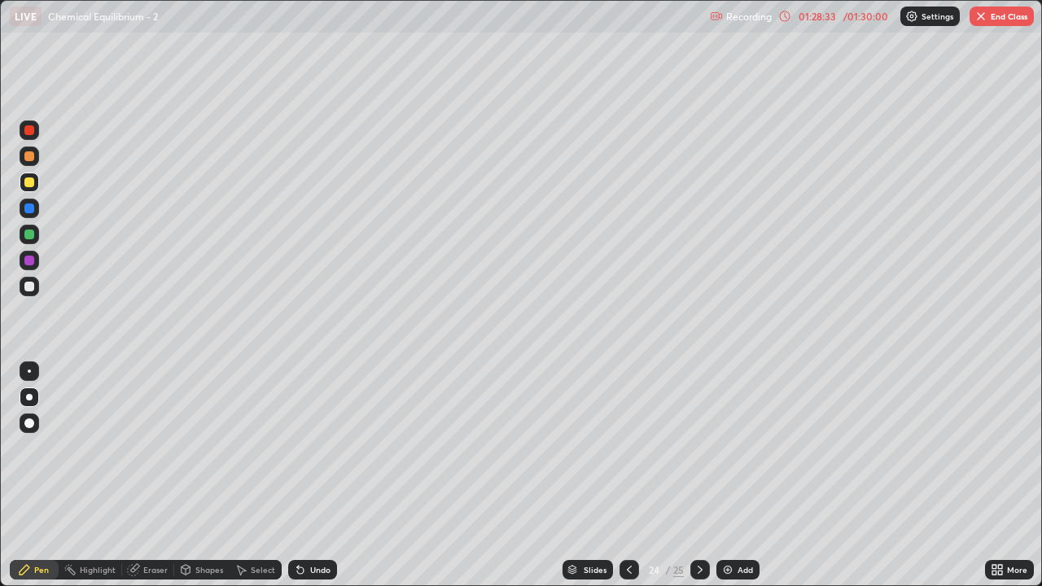
click at [1003, 20] on button "End Class" at bounding box center [1001, 17] width 64 height 20
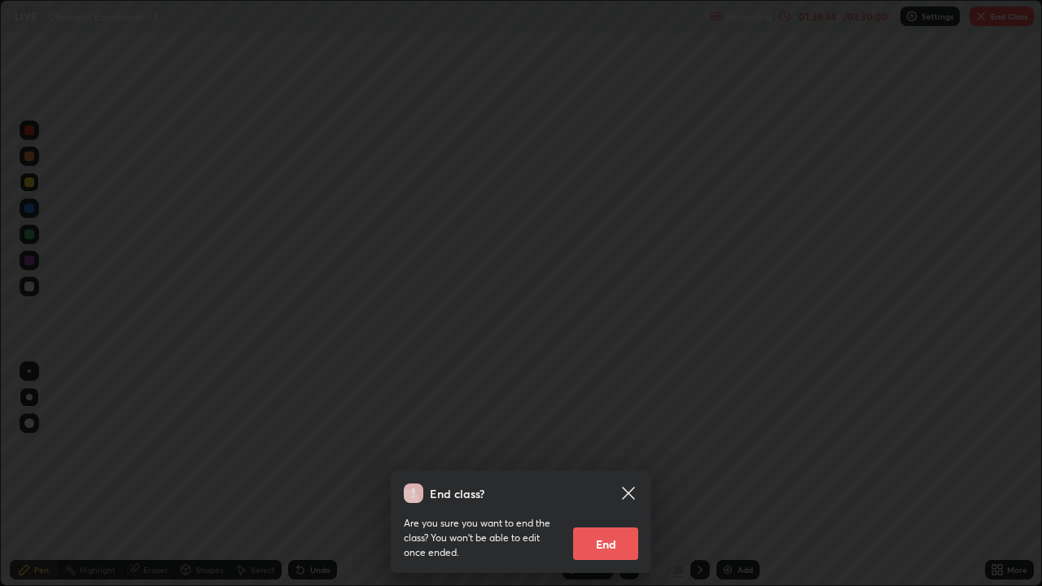
click at [619, 475] on button "End" at bounding box center [605, 543] width 65 height 33
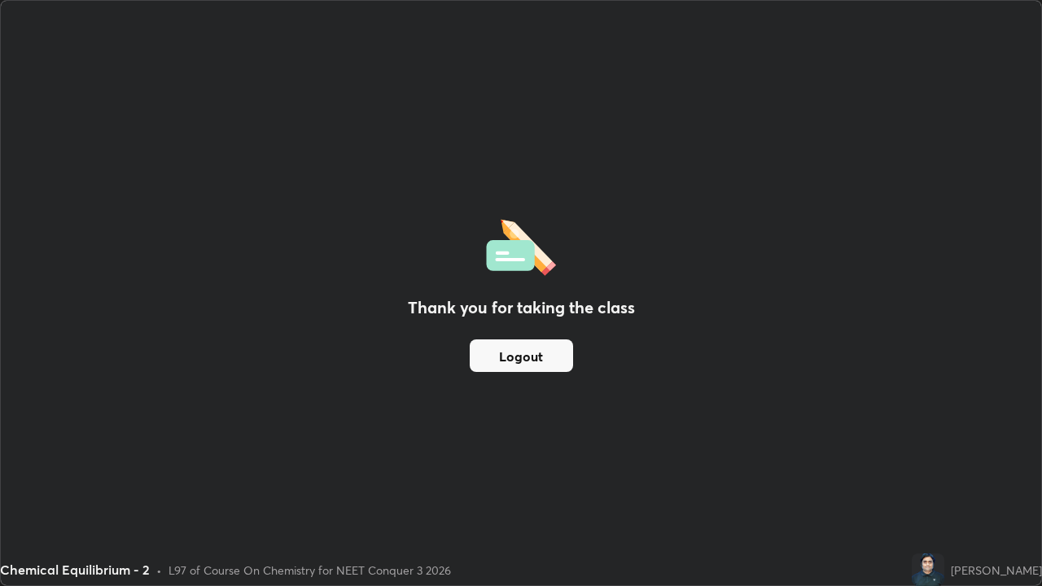
click at [540, 368] on button "Logout" at bounding box center [521, 355] width 103 height 33
